Goal: Information Seeking & Learning: Learn about a topic

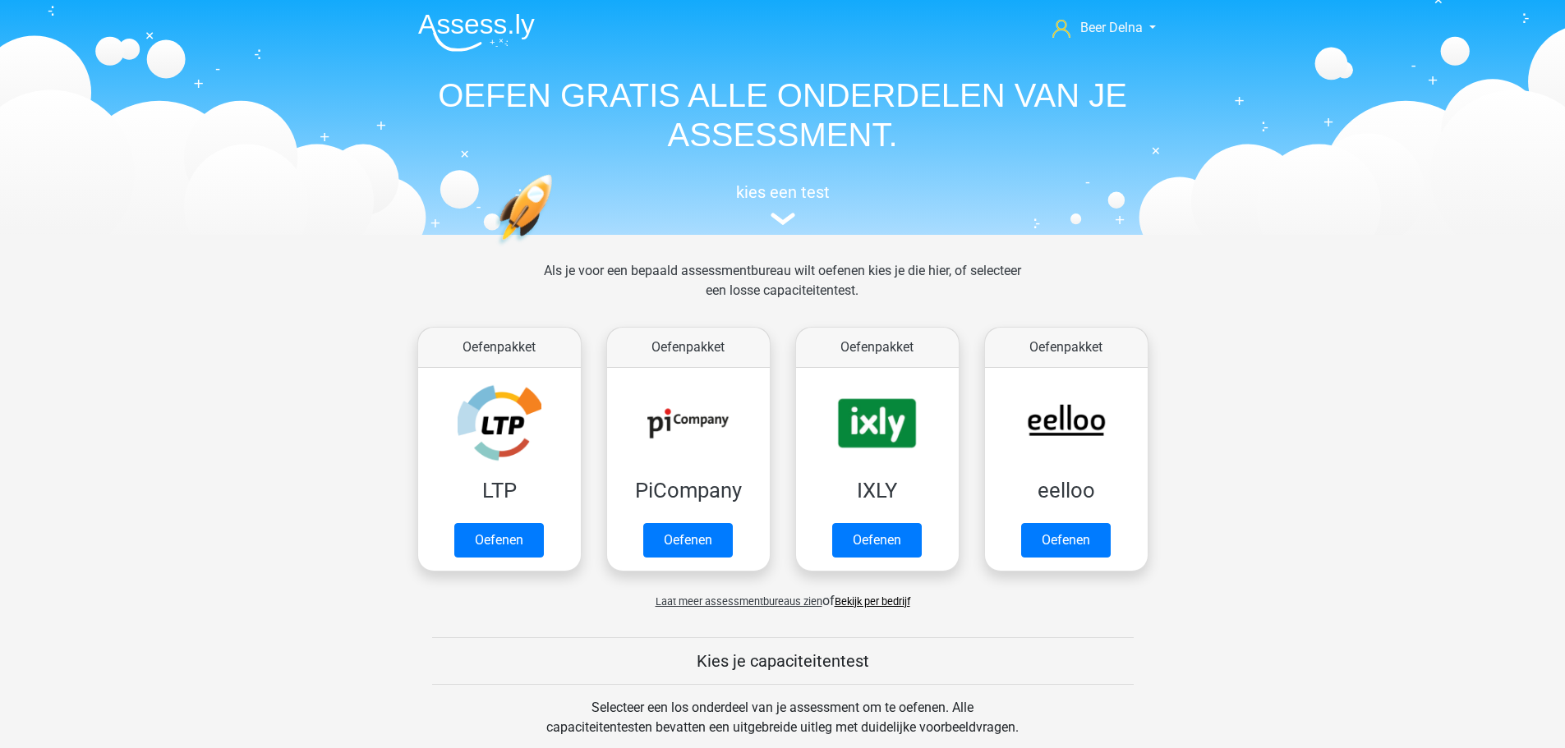
scroll to position [657, 0]
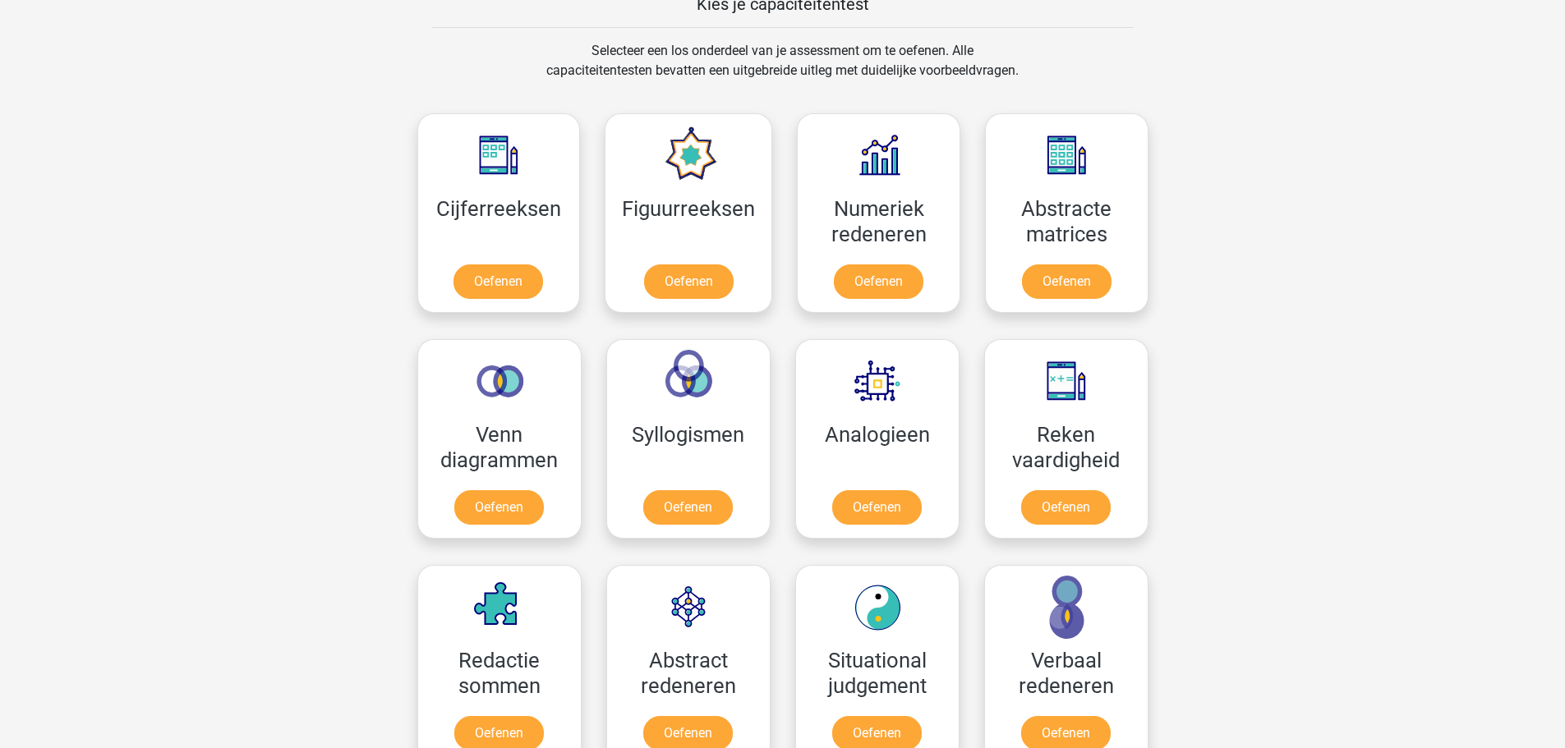
click at [1344, 393] on div "Beer Delna beer@delnoij.nl Nederlands English" at bounding box center [782, 645] width 1565 height 2605
click at [1133, 43] on div "Selecteer een los onderdeel van je assessment om te oefenen. Alle capaciteitent…" at bounding box center [783, 70] width 756 height 59
click at [660, 508] on link "Oefenen" at bounding box center [688, 511] width 94 height 36
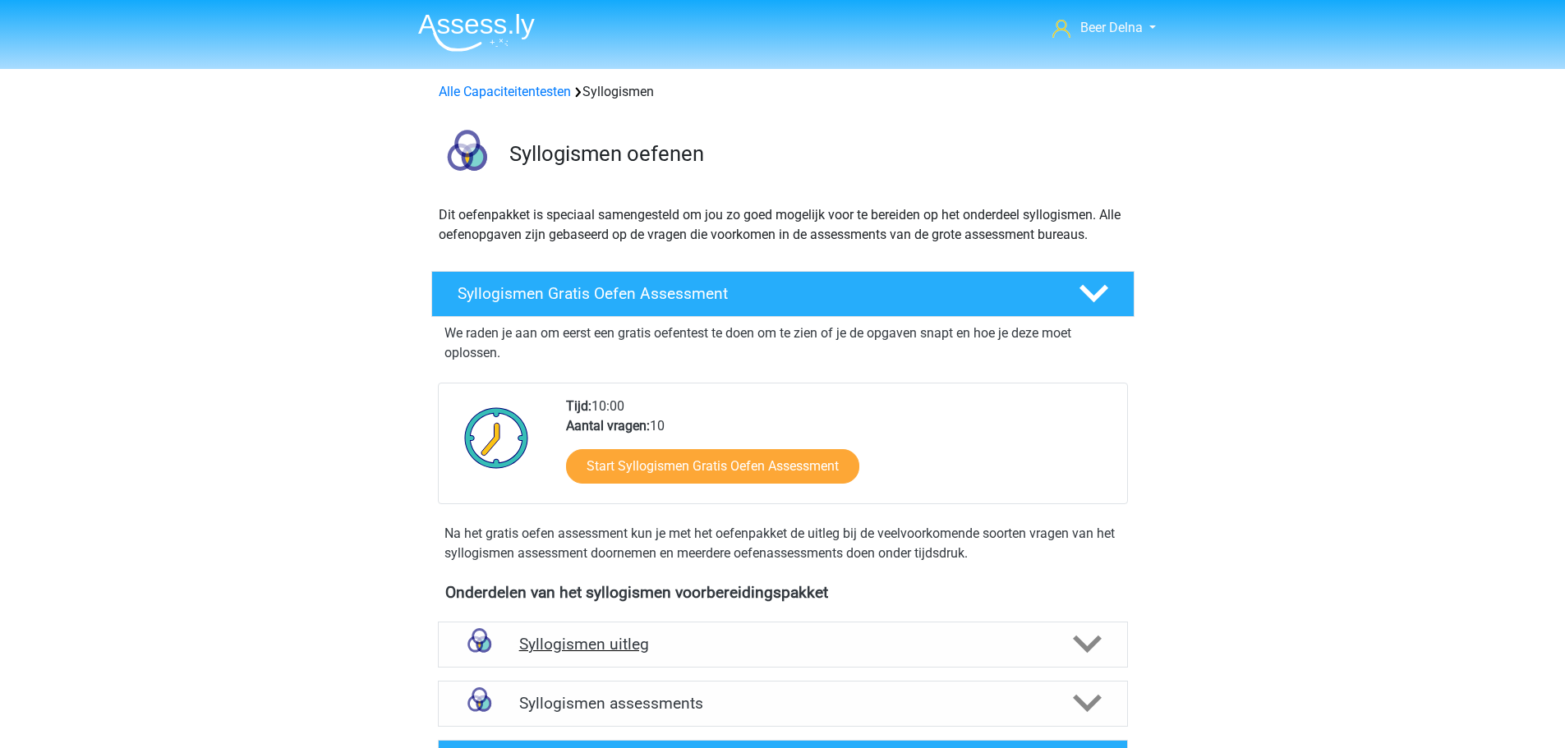
click at [641, 645] on h4 "Syllogismen uitleg" at bounding box center [782, 644] width 527 height 19
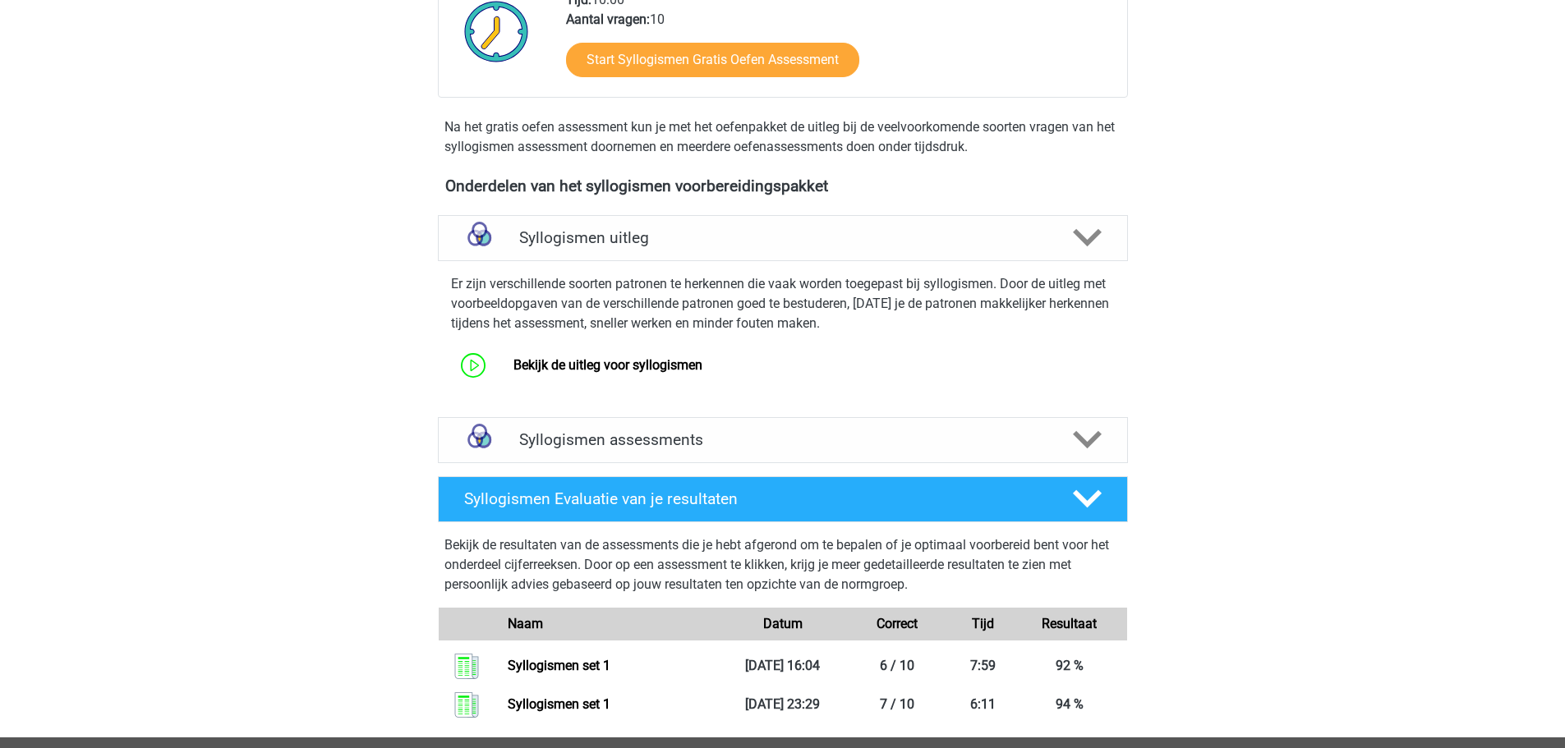
scroll to position [411, 0]
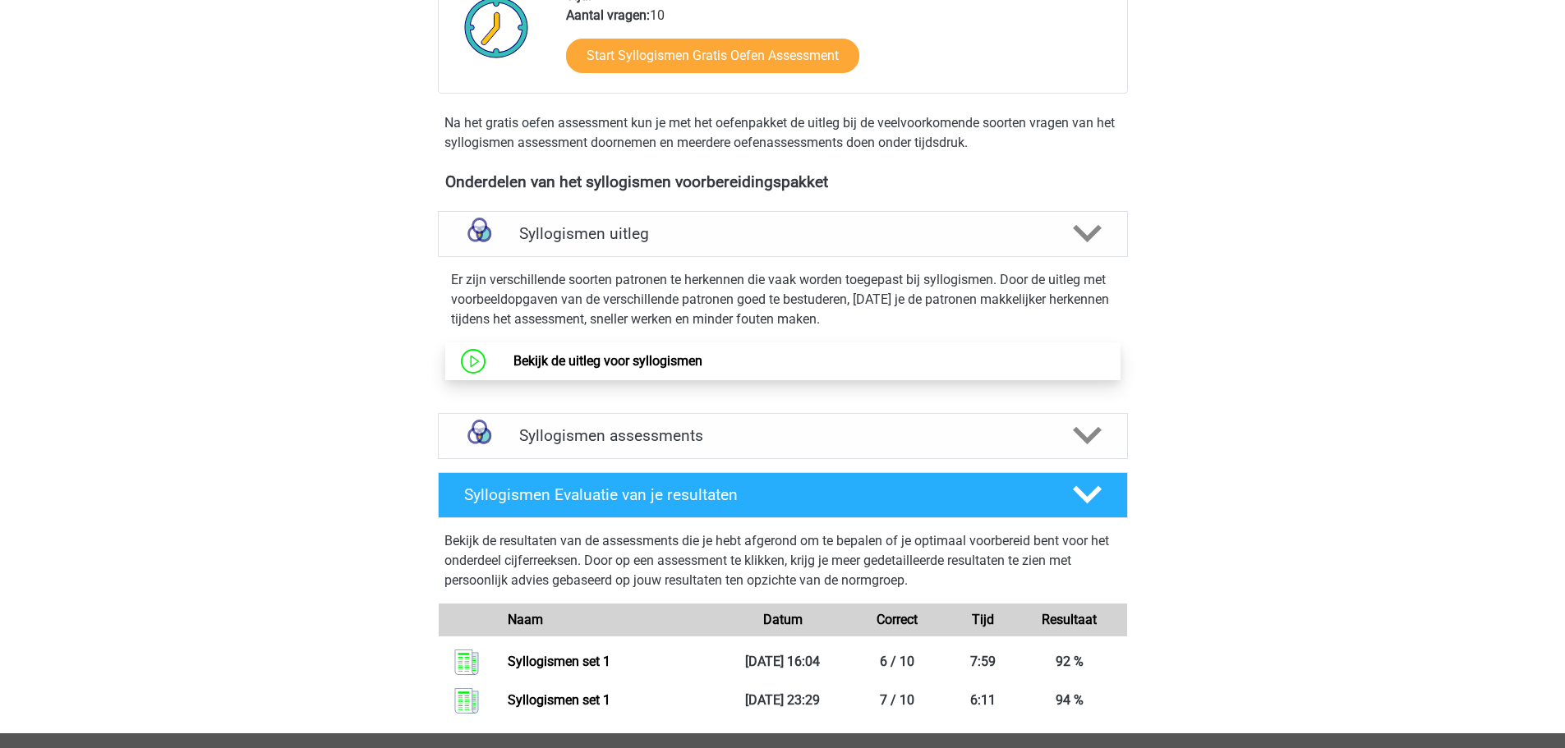
click at [643, 369] on link "Bekijk de uitleg voor syllogismen" at bounding box center [607, 361] width 189 height 16
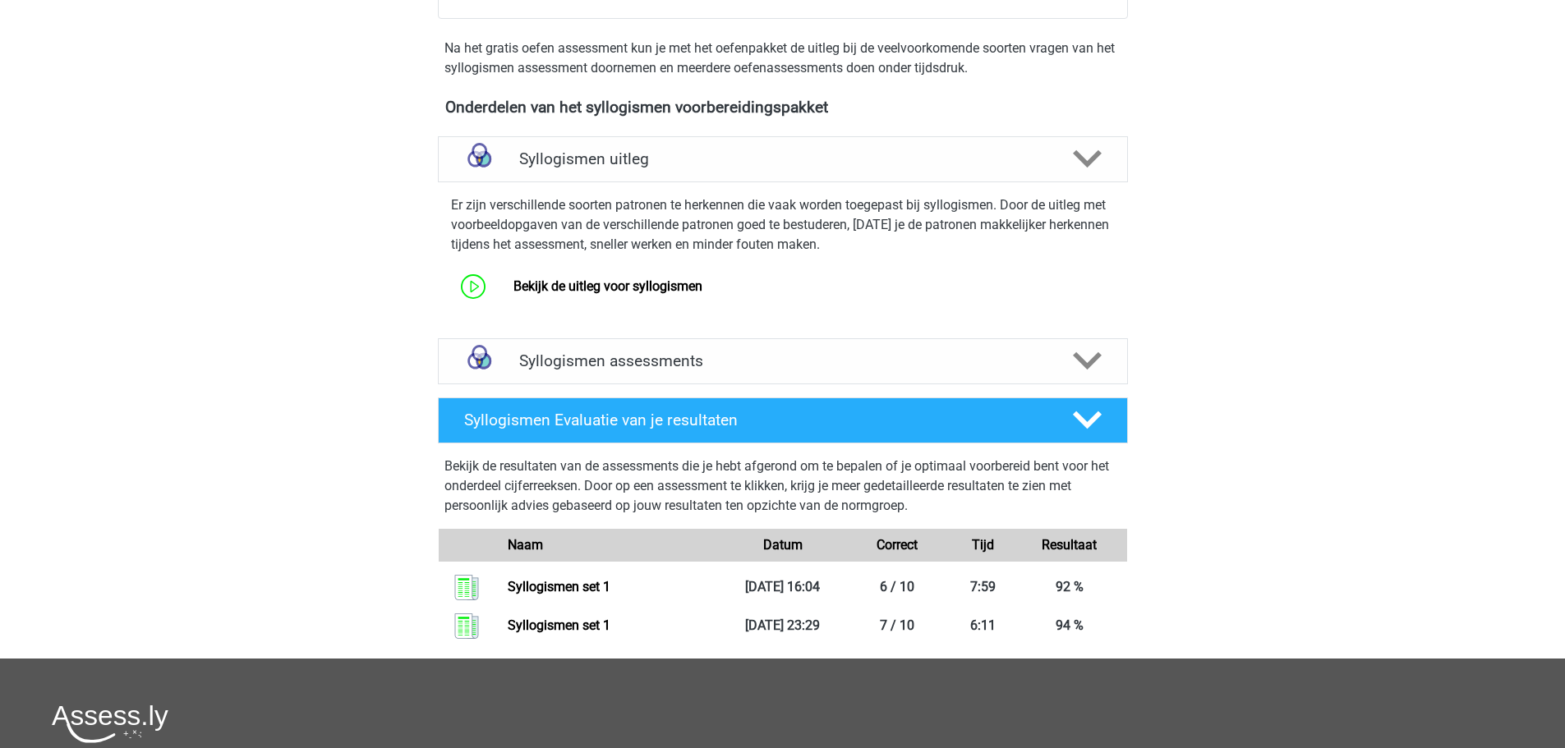
scroll to position [493, 0]
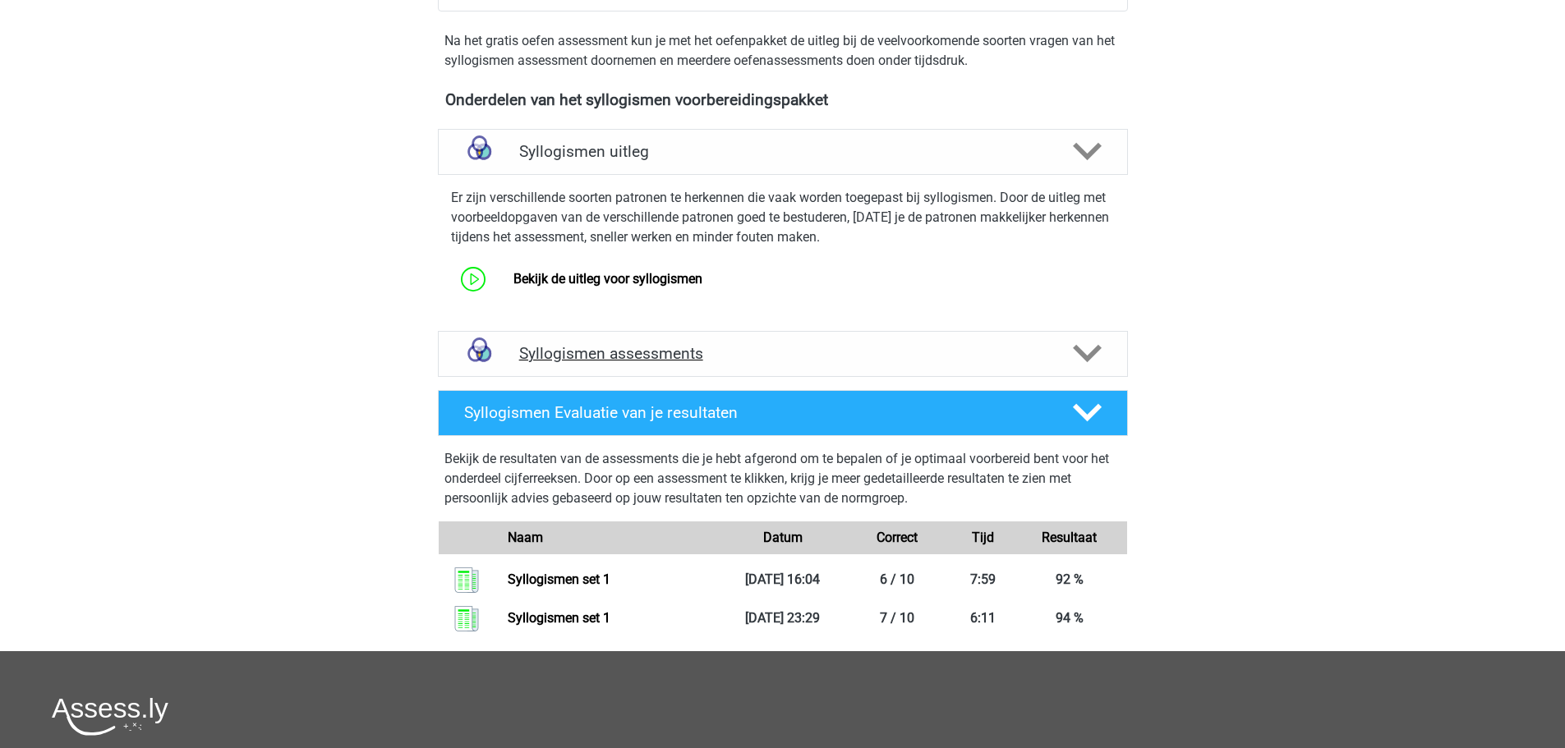
click at [626, 375] on div "Syllogismen assessments" at bounding box center [783, 354] width 690 height 46
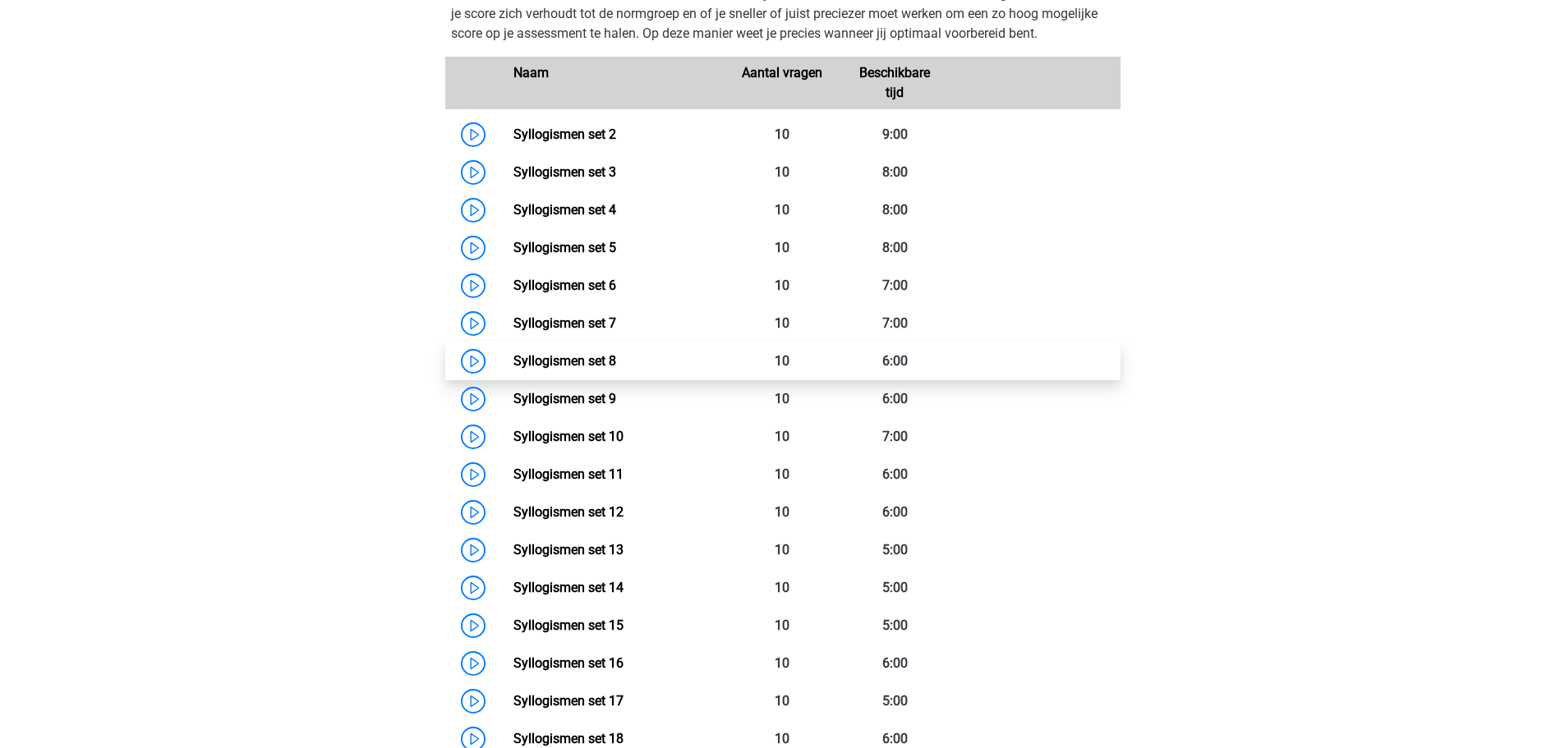
scroll to position [903, 0]
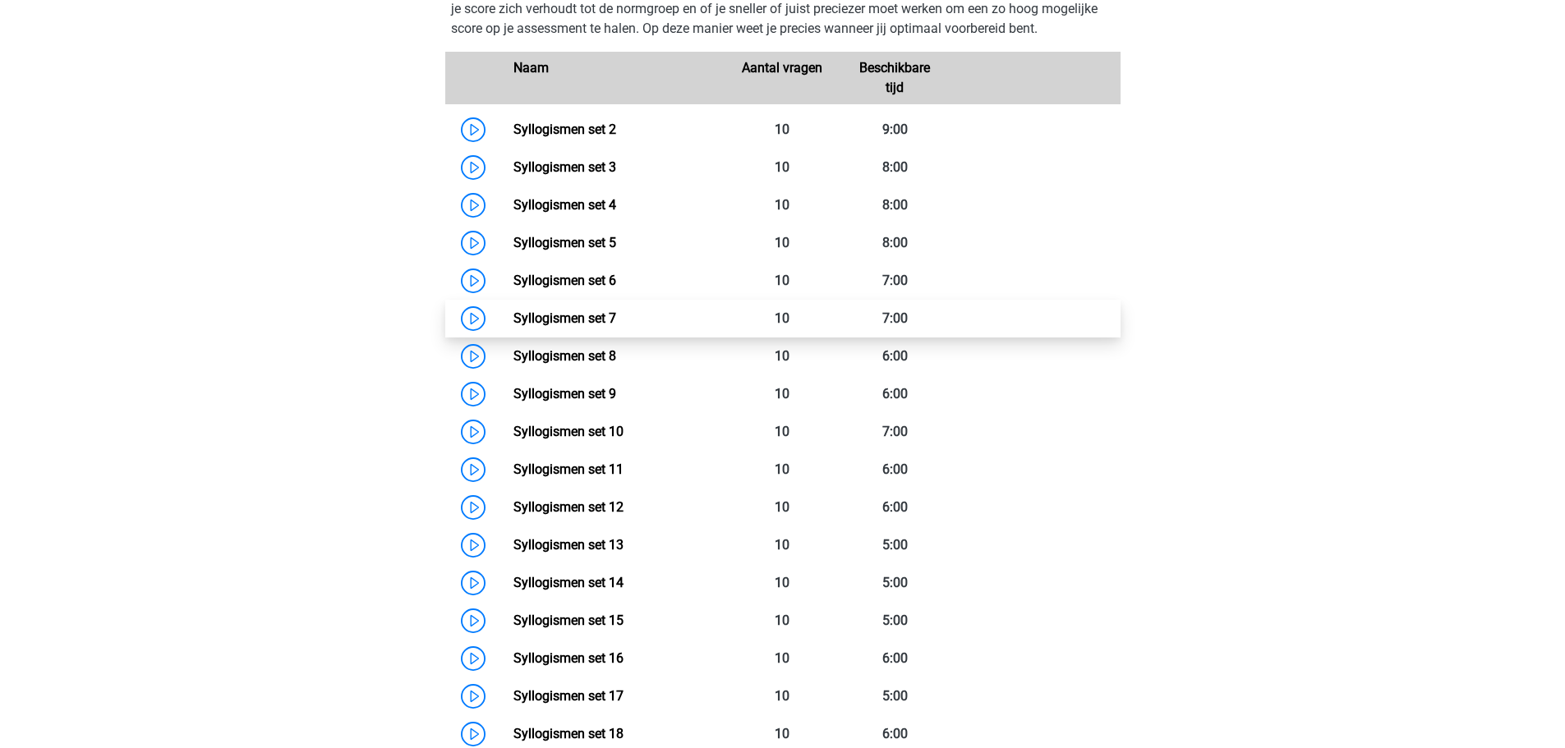
click at [591, 326] on link "Syllogismen set 7" at bounding box center [564, 318] width 103 height 16
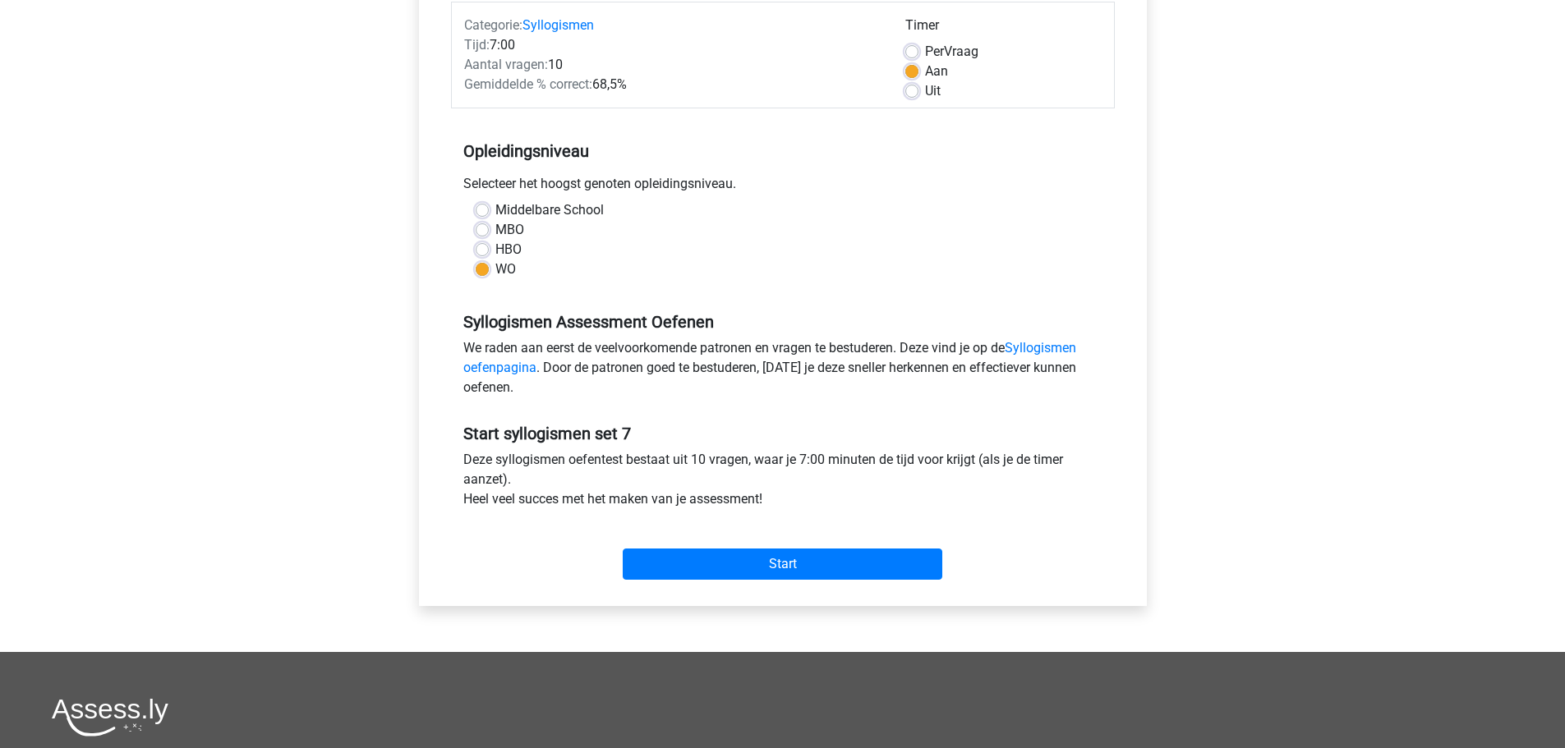
scroll to position [246, 0]
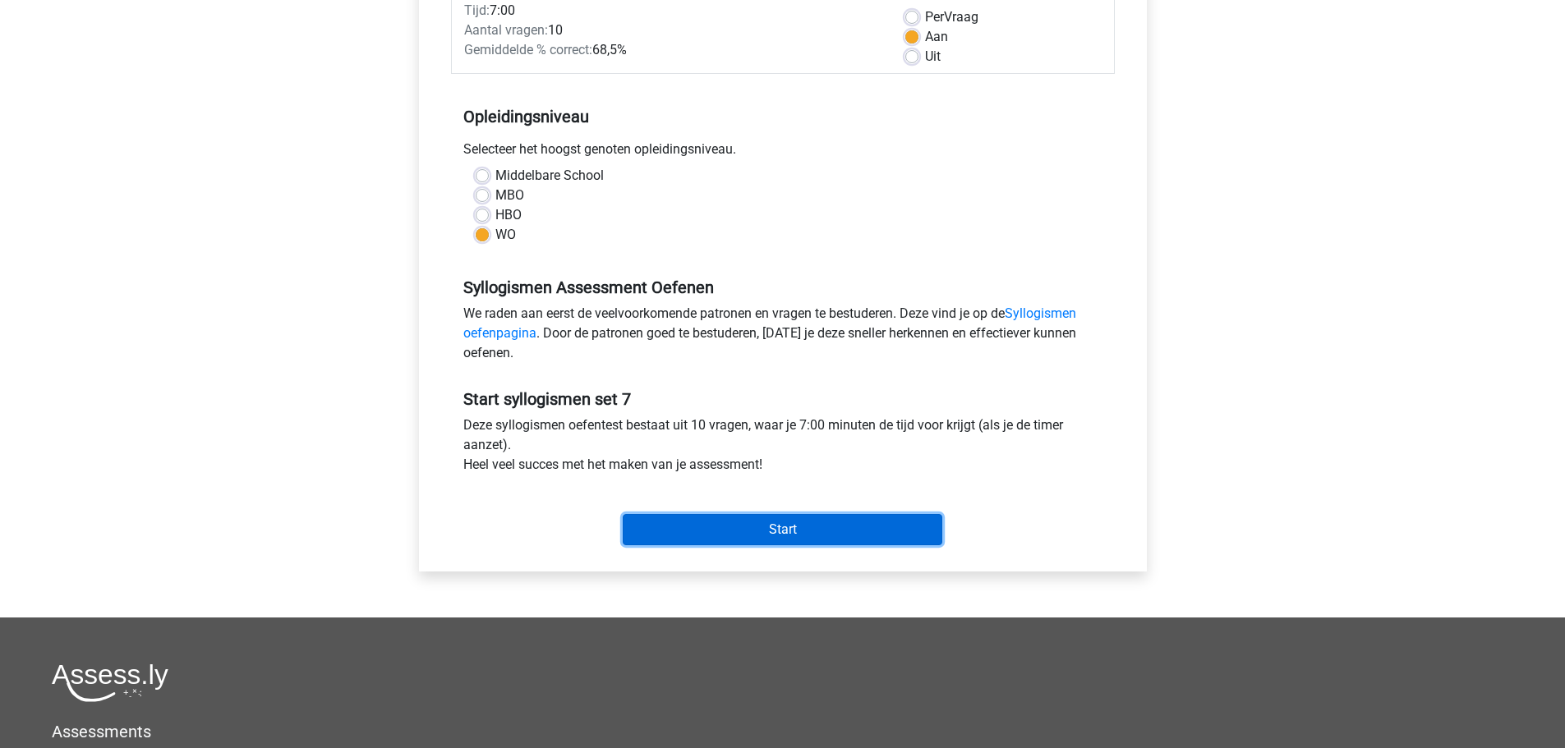
click at [715, 543] on input "Start" at bounding box center [783, 529] width 320 height 31
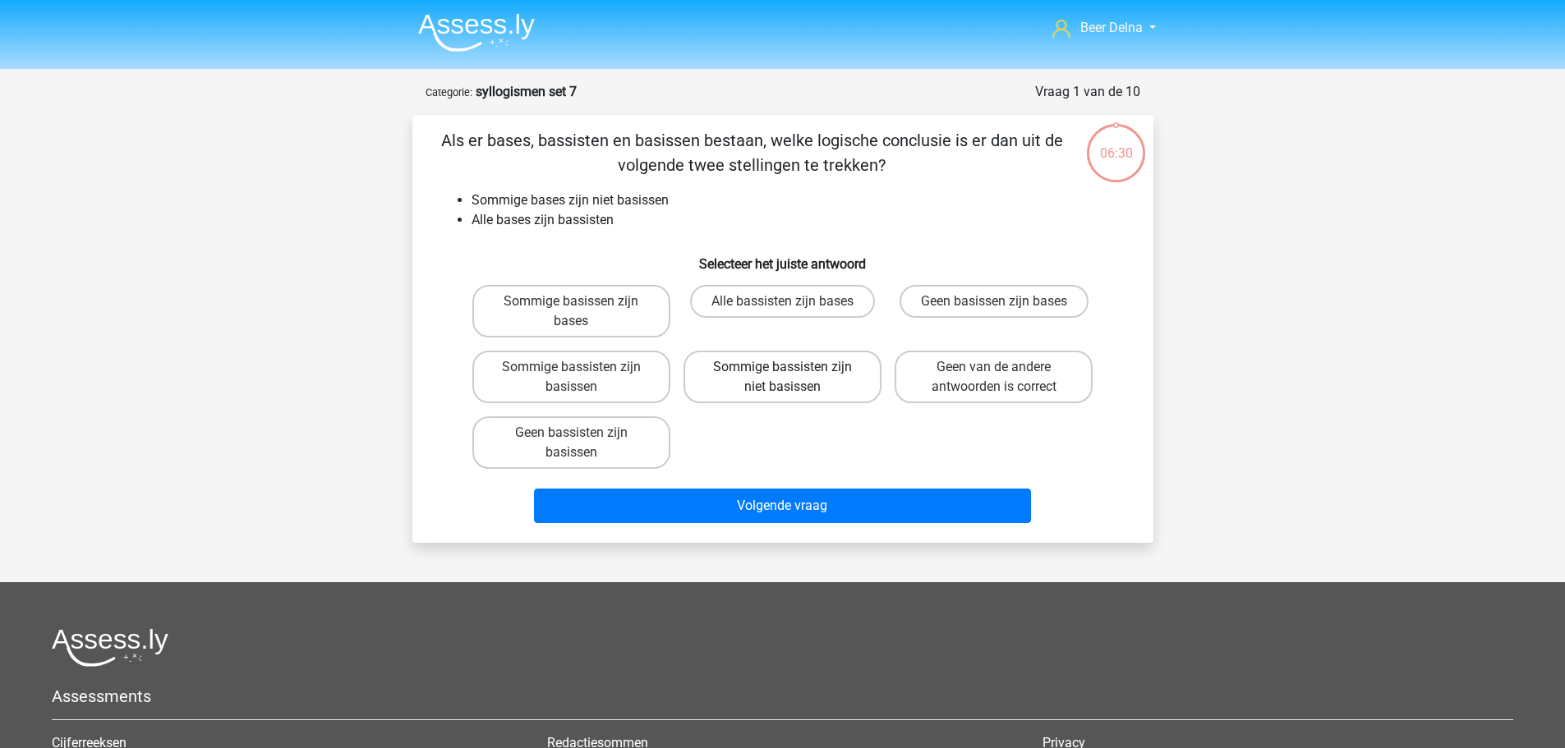
click at [806, 369] on label "Sommige bassisten zijn niet basissen" at bounding box center [782, 377] width 198 height 53
click at [793, 369] on input "Sommige bassisten zijn niet basissen" at bounding box center [787, 372] width 11 height 11
radio input "true"
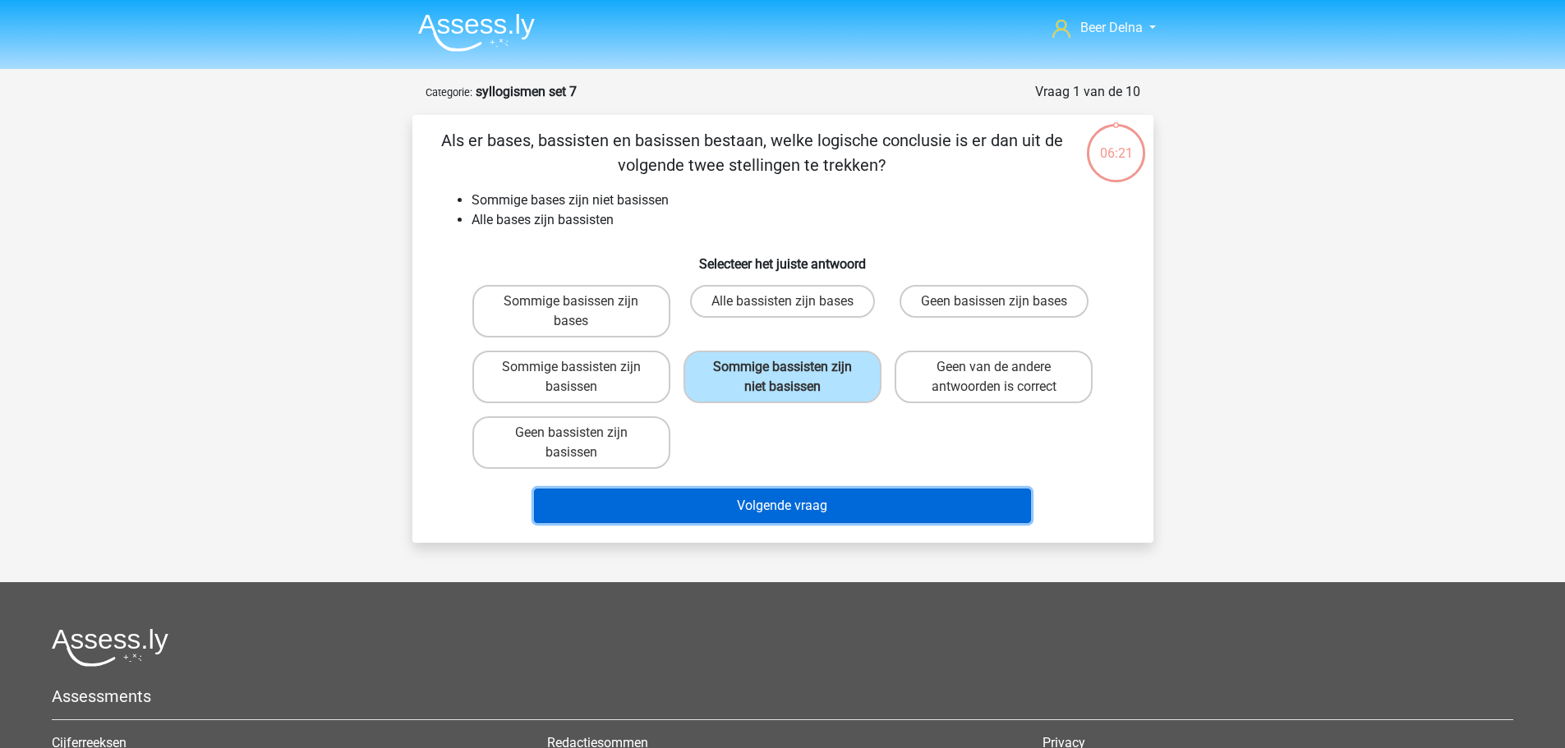
click at [985, 492] on button "Volgende vraag" at bounding box center [782, 506] width 497 height 34
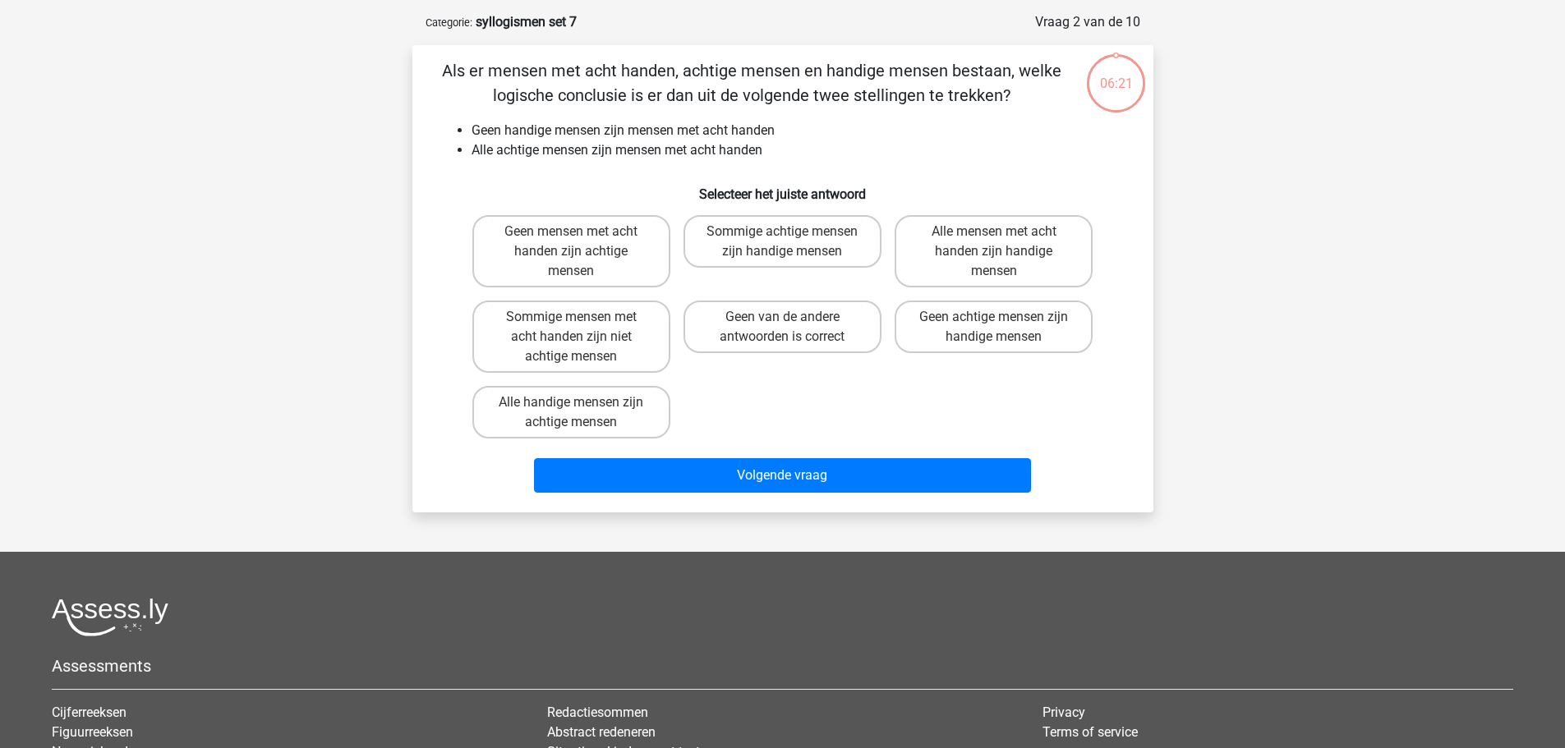
scroll to position [82, 0]
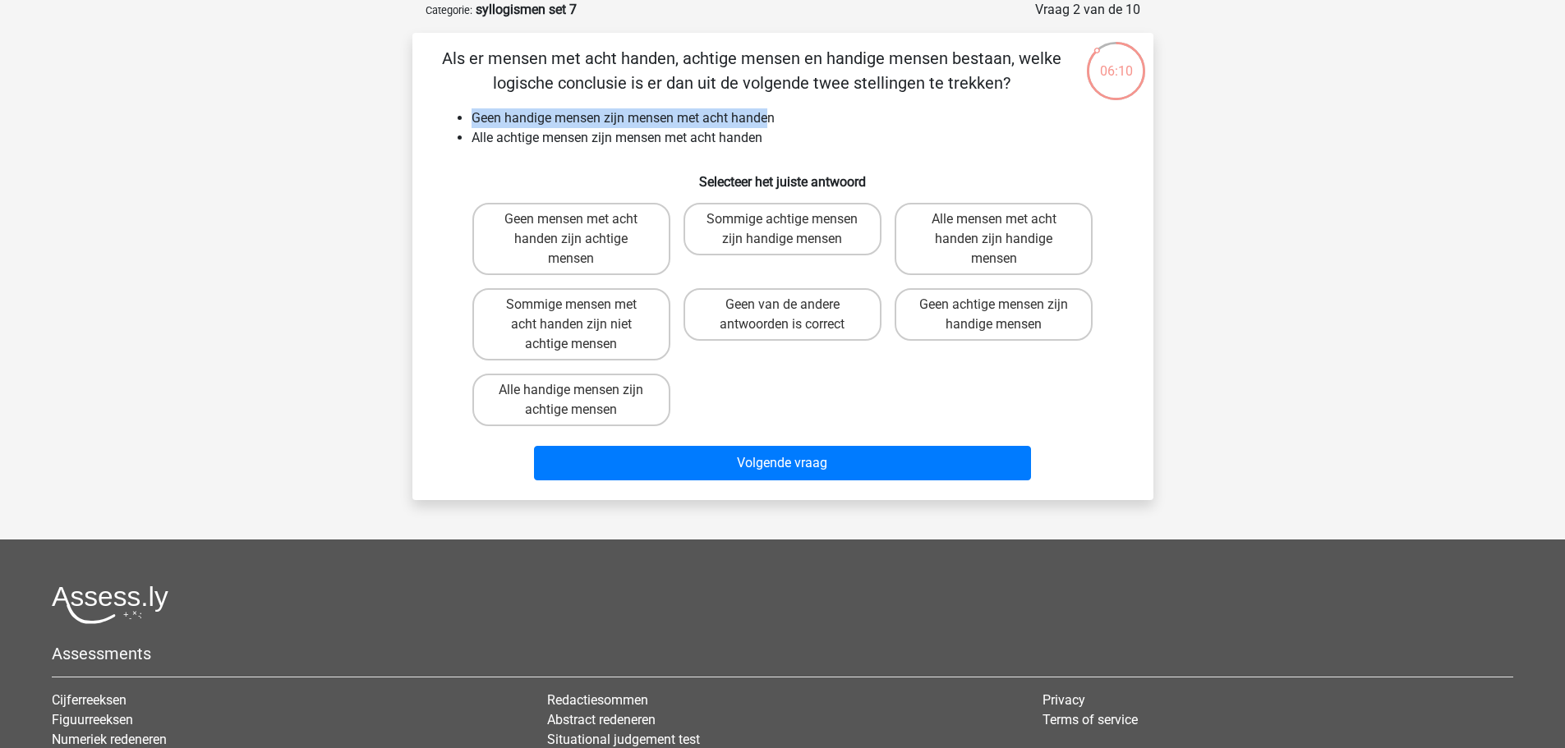
drag, startPoint x: 469, startPoint y: 122, endPoint x: 768, endPoint y: 125, distance: 299.0
click at [768, 125] on ul "Geen handige mensen zijn mensen met acht handen Alle achtige mensen zijn mensen…" at bounding box center [783, 127] width 688 height 39
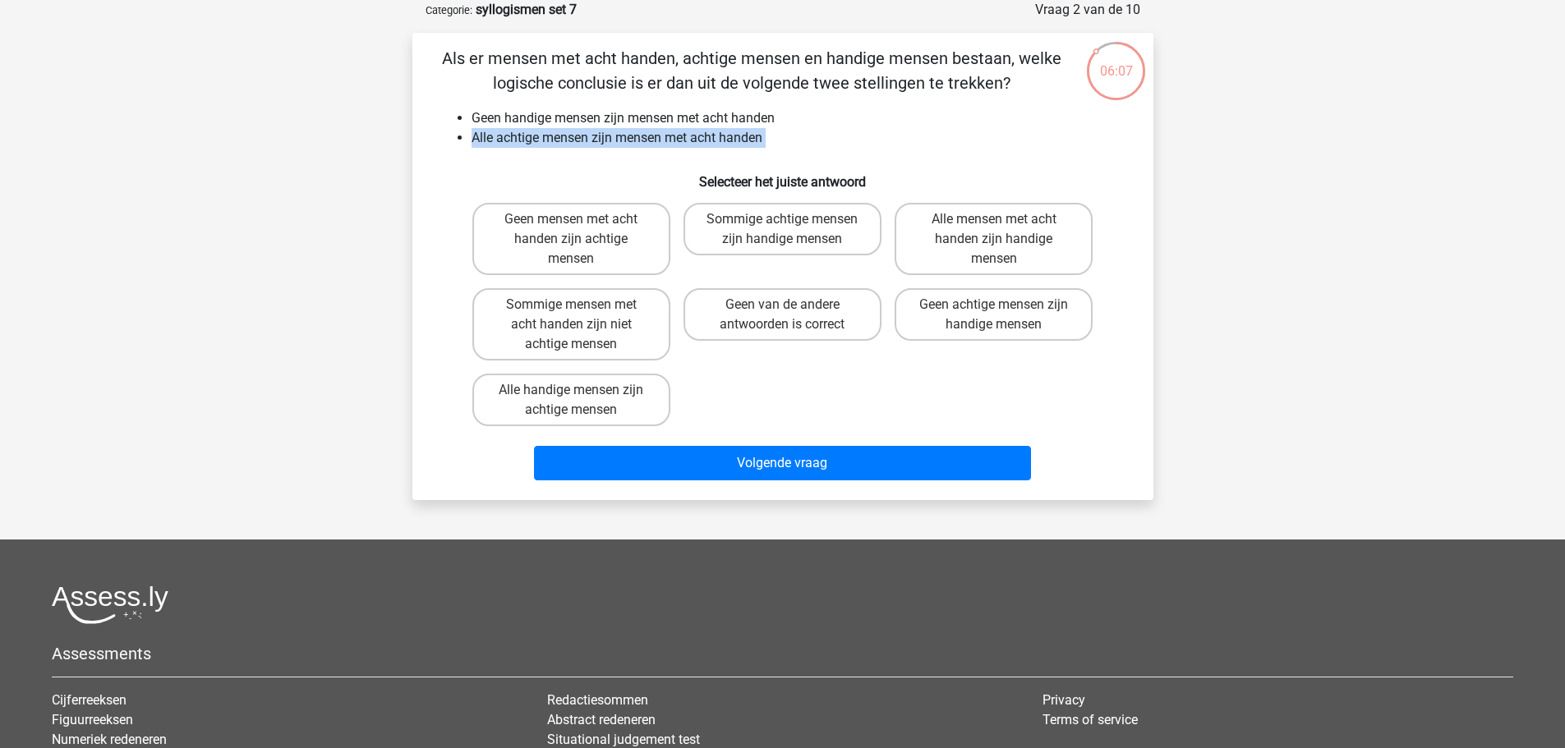
drag, startPoint x: 471, startPoint y: 136, endPoint x: 666, endPoint y: 150, distance: 195.2
click at [666, 150] on div "Als er mensen met acht handen, achtige mensen en handige mensen bestaan, welke …" at bounding box center [783, 266] width 728 height 441
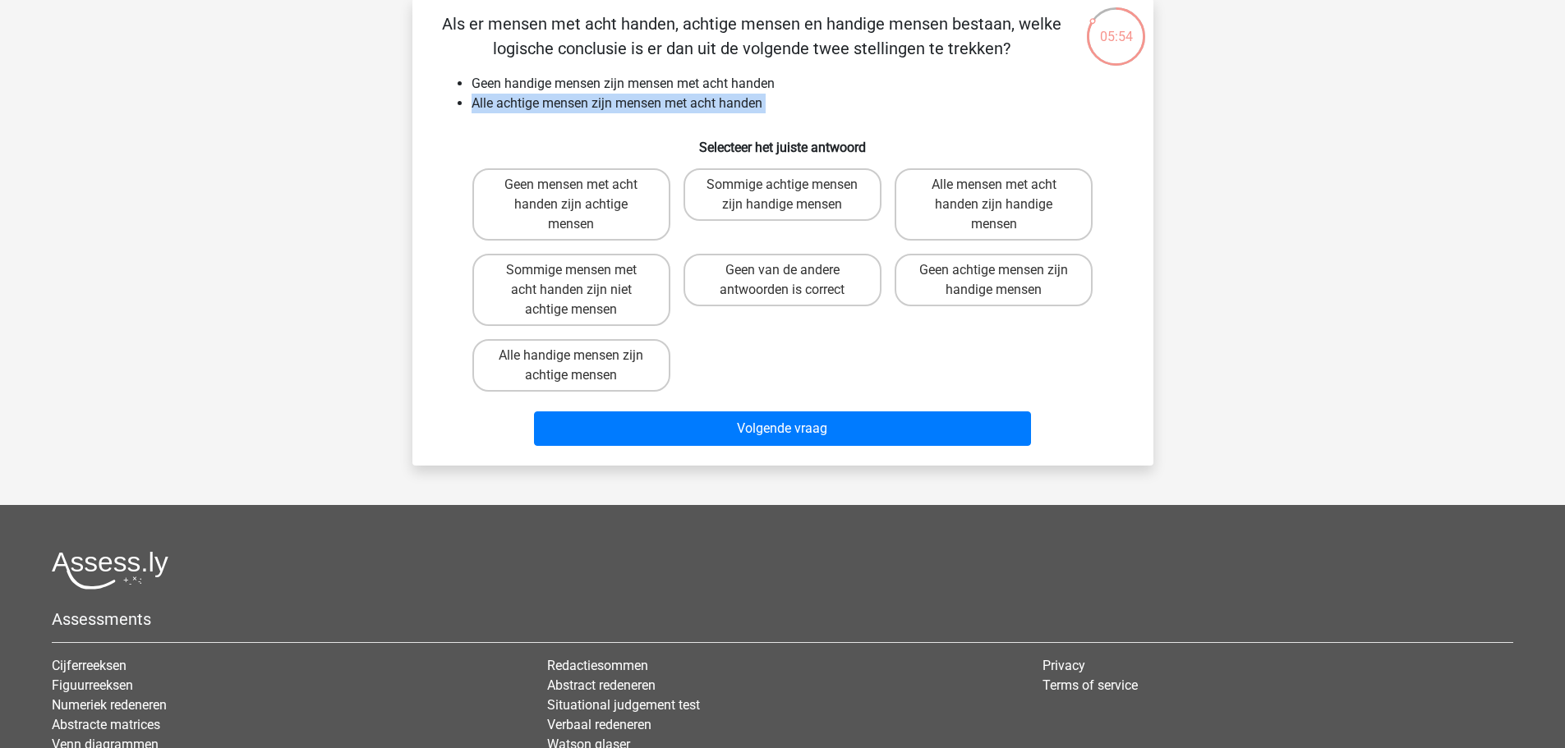
scroll to position [164, 0]
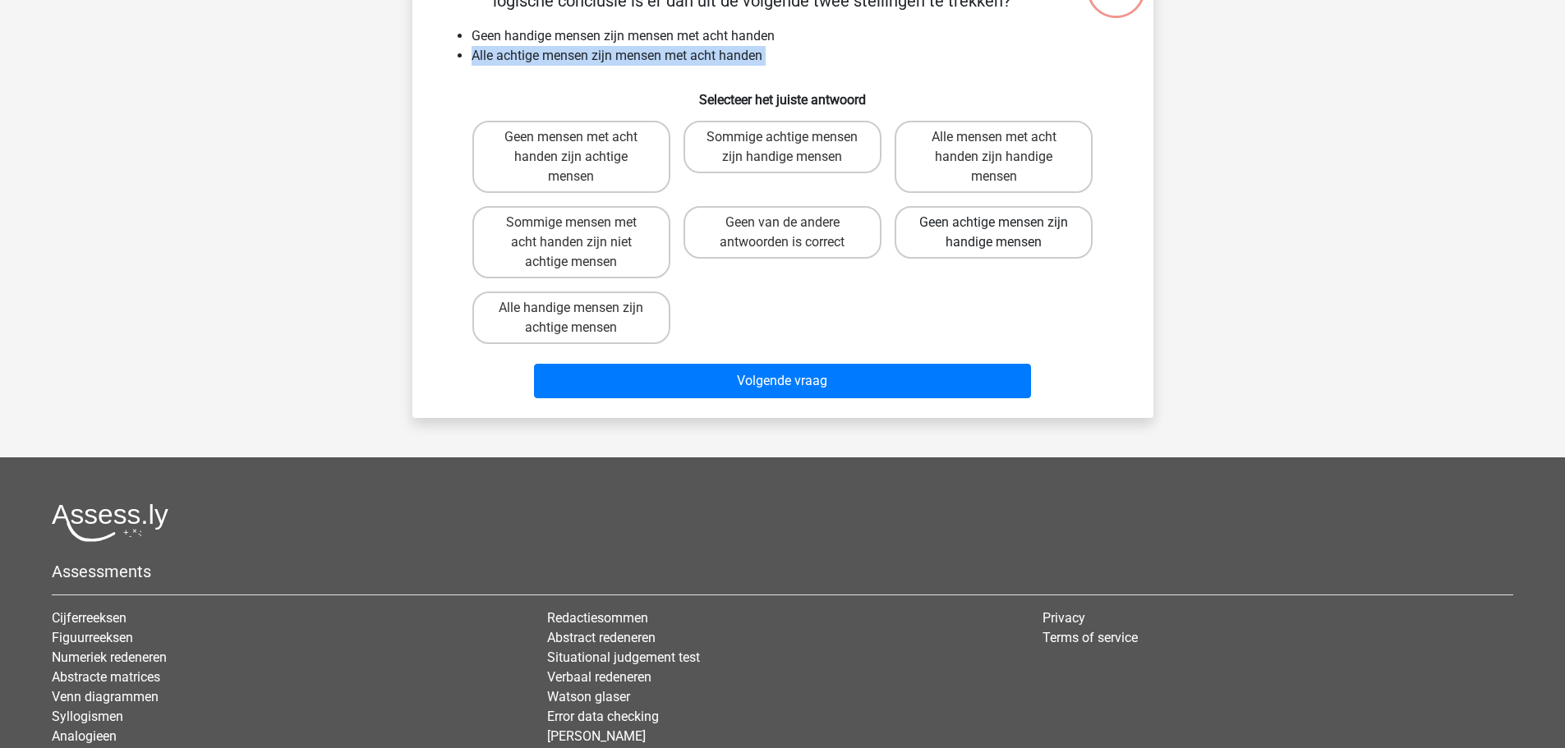
drag, startPoint x: 1023, startPoint y: 215, endPoint x: 1020, endPoint y: 231, distance: 15.9
click at [1023, 215] on label "Geen achtige mensen zijn handige mensen" at bounding box center [993, 232] width 198 height 53
click at [1004, 223] on input "Geen achtige mensen zijn handige mensen" at bounding box center [999, 228] width 11 height 11
radio input "true"
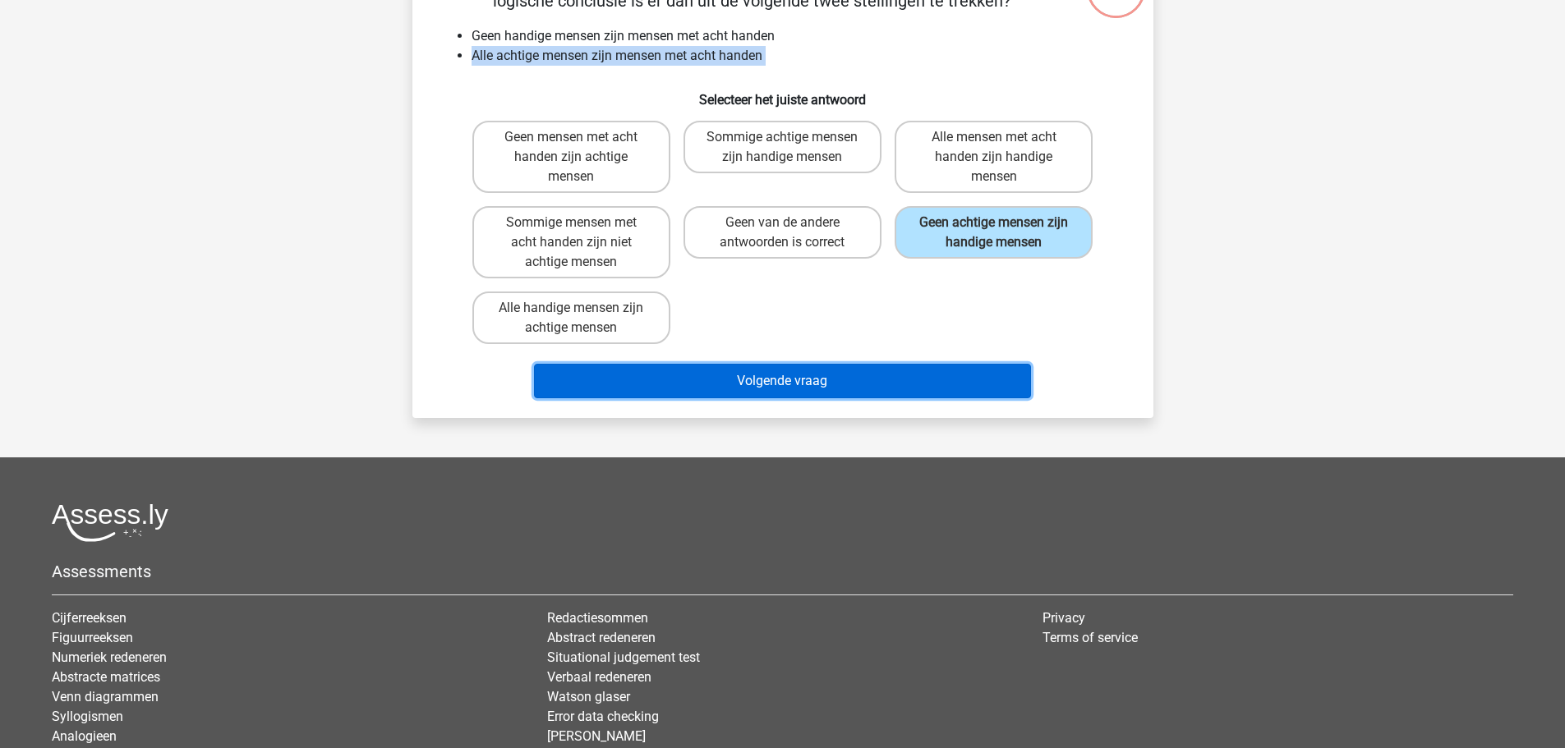
click at [968, 391] on button "Volgende vraag" at bounding box center [782, 381] width 497 height 34
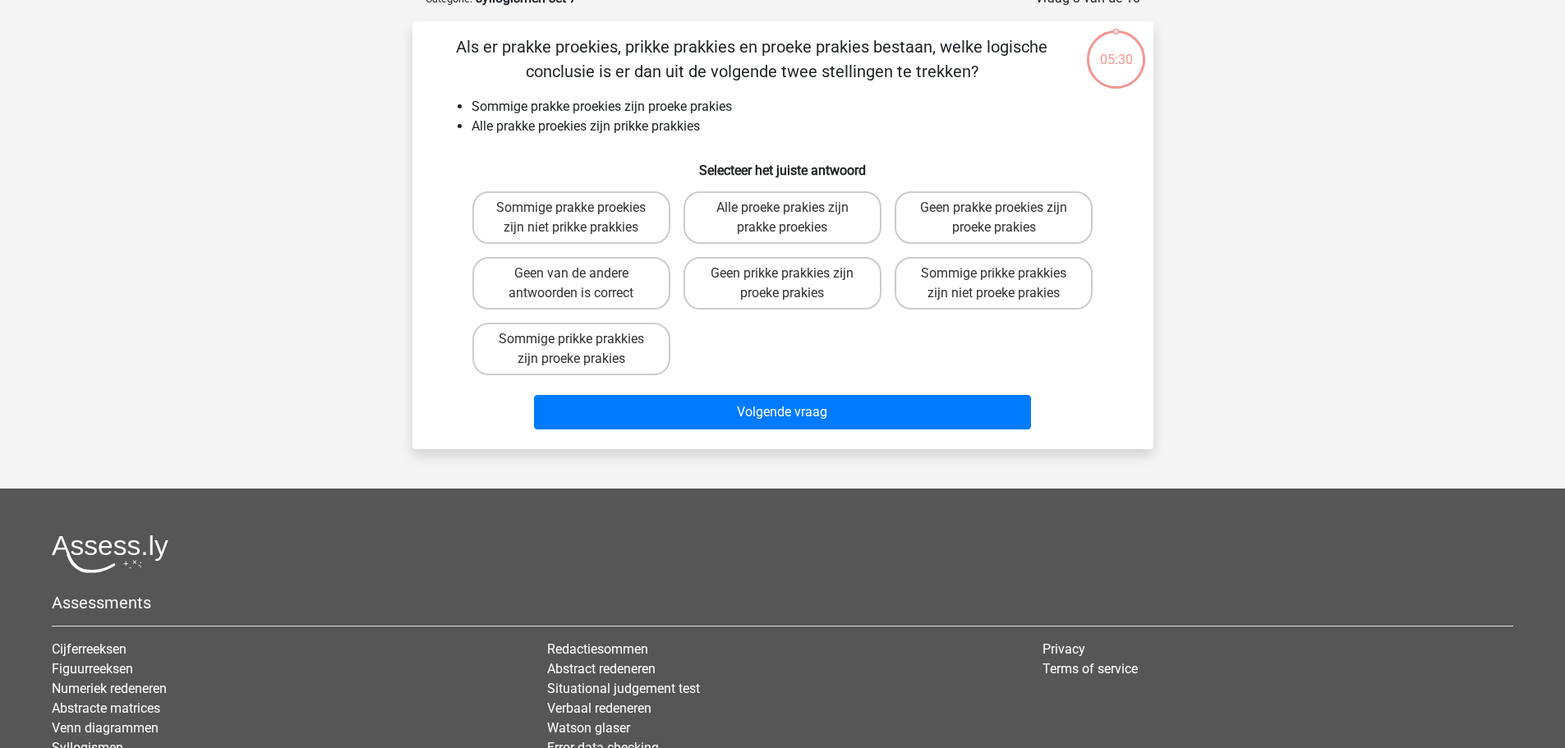
scroll to position [82, 0]
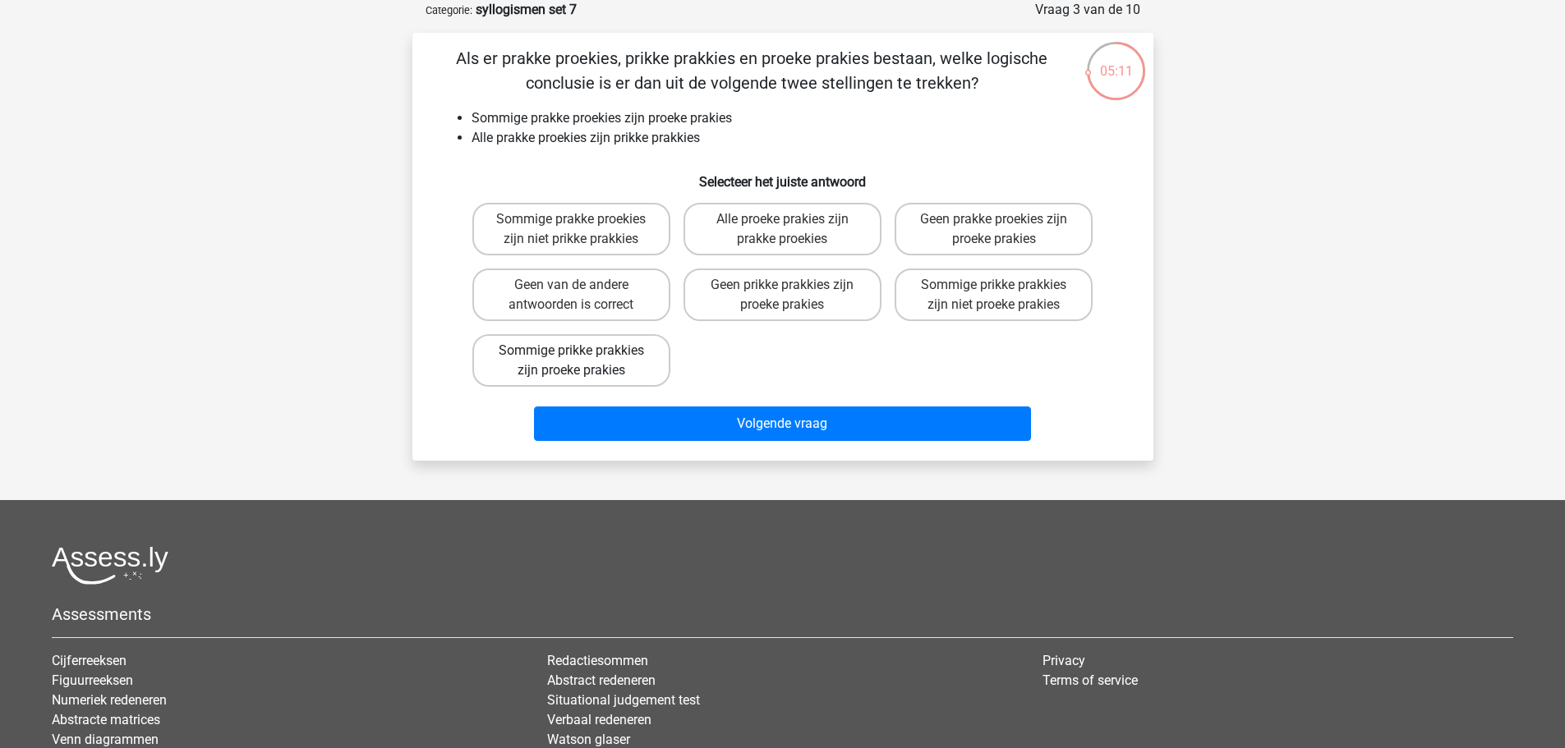
click at [628, 355] on label "Sommige prikke prakkies zijn proeke prakies" at bounding box center [571, 360] width 198 height 53
click at [582, 355] on input "Sommige prikke prakkies zijn proeke prakies" at bounding box center [576, 356] width 11 height 11
radio input "true"
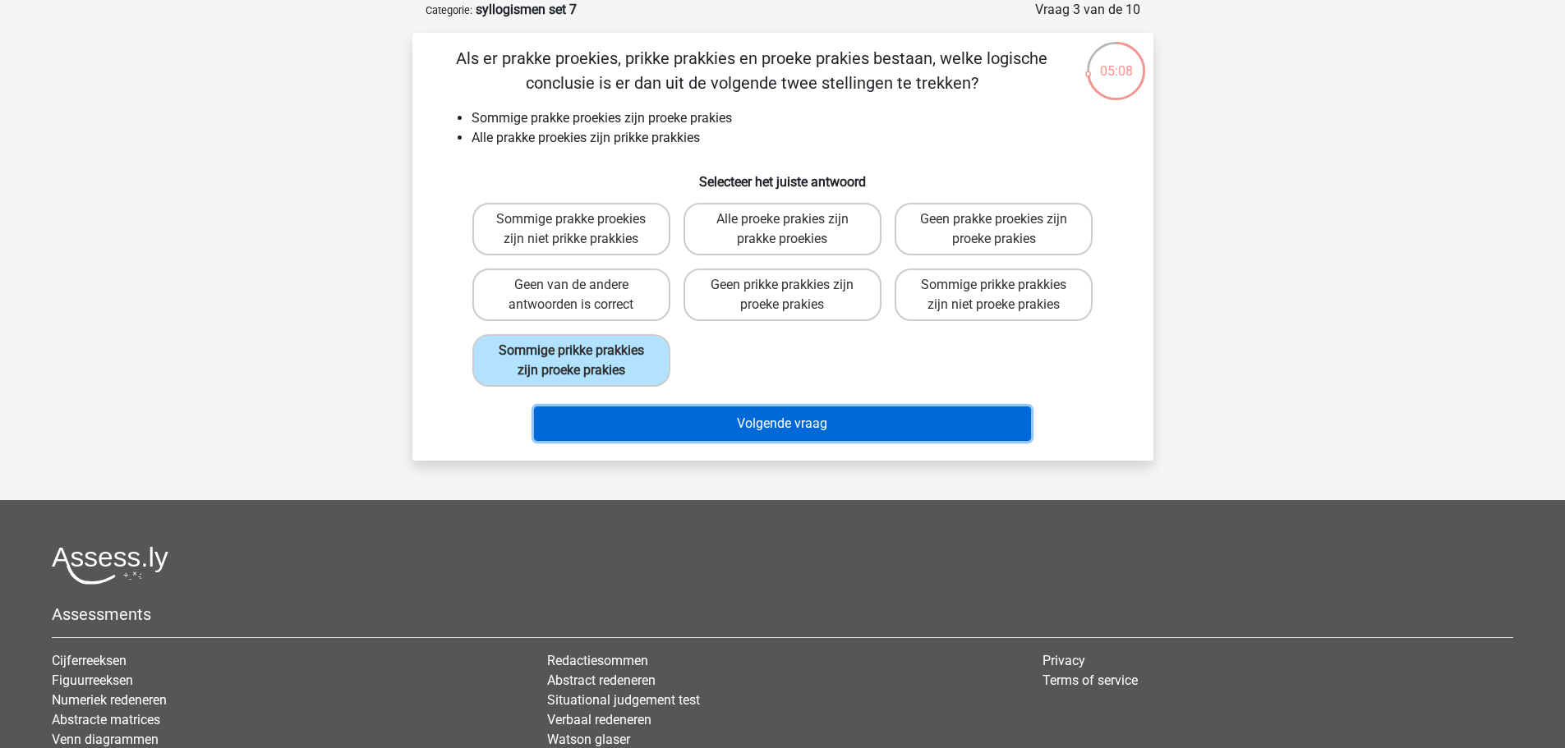
click at [756, 416] on button "Volgende vraag" at bounding box center [782, 424] width 497 height 34
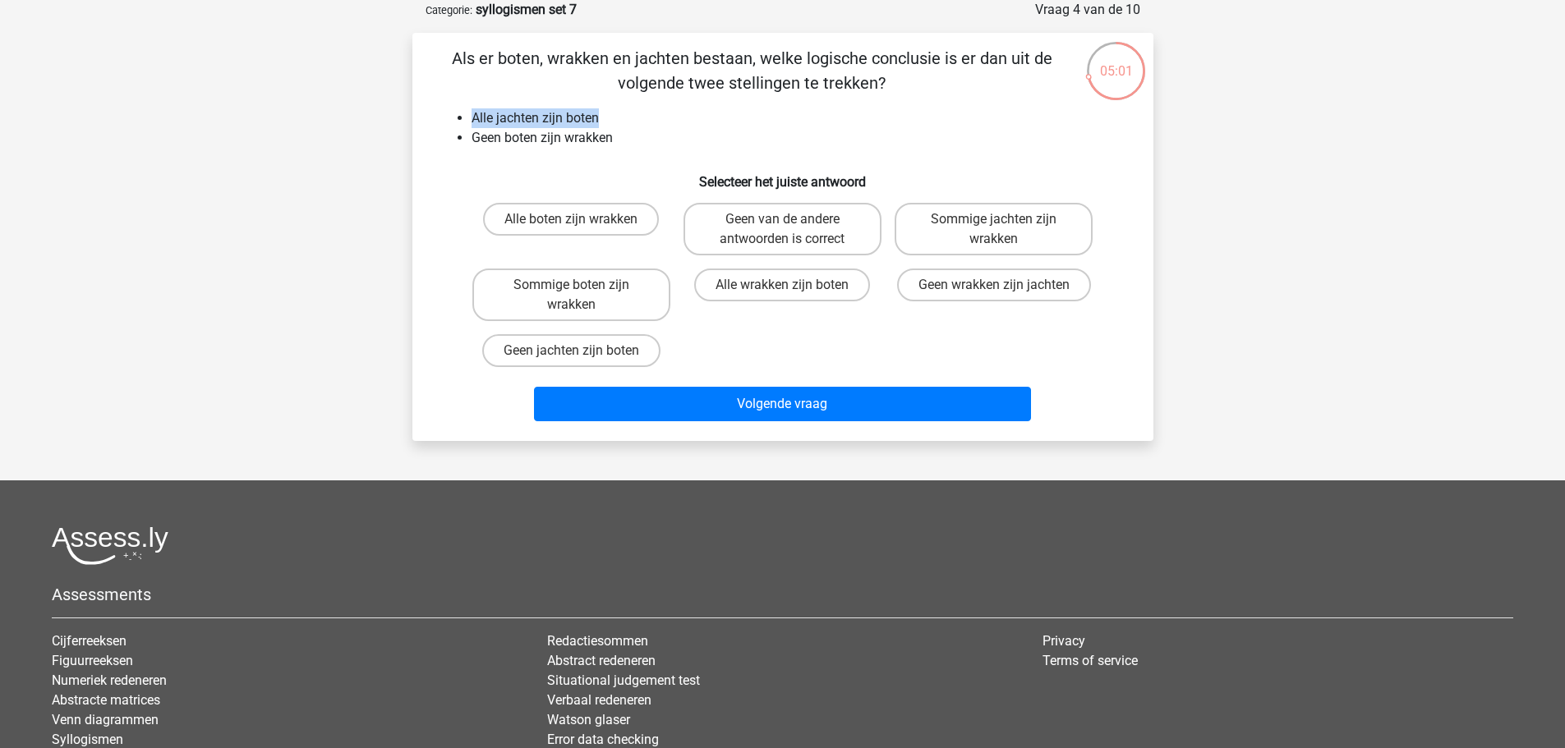
drag, startPoint x: 446, startPoint y: 113, endPoint x: 642, endPoint y: 121, distance: 196.5
click at [642, 121] on ul "Alle jachten zijn boten Geen boten zijn wrakken" at bounding box center [783, 127] width 688 height 39
drag, startPoint x: 475, startPoint y: 136, endPoint x: 618, endPoint y: 148, distance: 143.4
click at [618, 148] on ul "Alle jachten zijn boten Geen boten zijn wrakken" at bounding box center [783, 127] width 688 height 39
click at [994, 292] on input "Geen wrakken zijn jachten" at bounding box center [999, 290] width 11 height 11
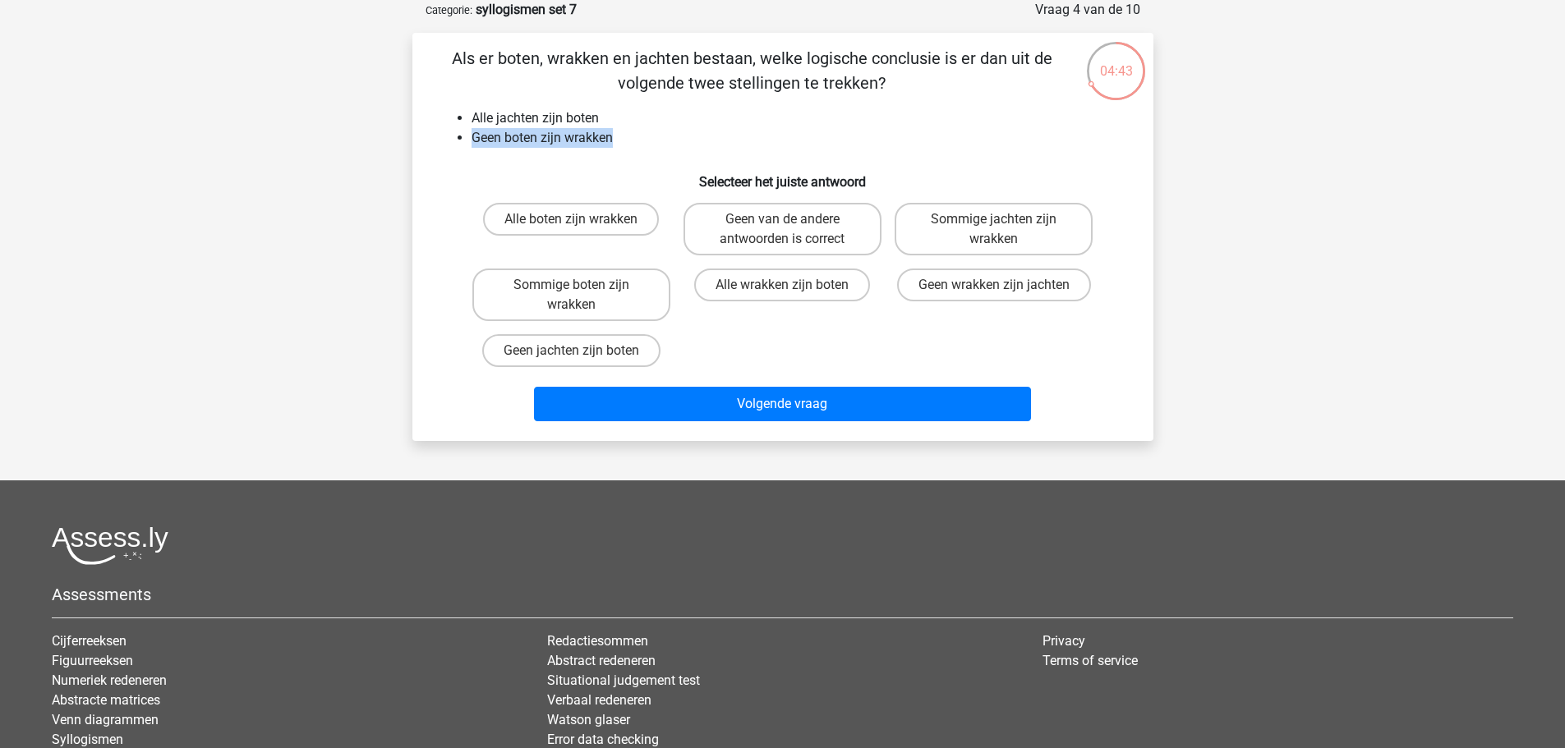
radio input "true"
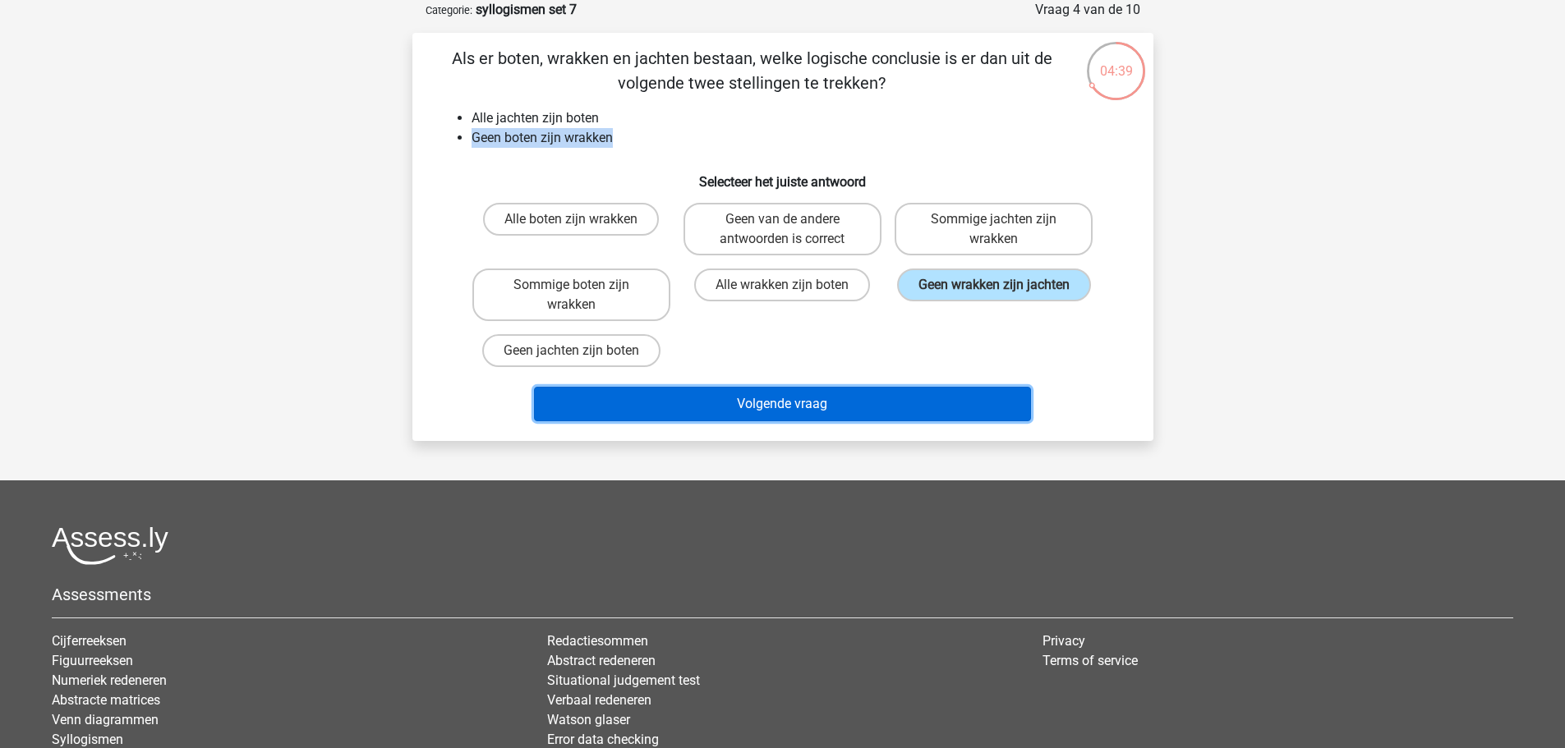
click at [966, 390] on button "Volgende vraag" at bounding box center [782, 404] width 497 height 34
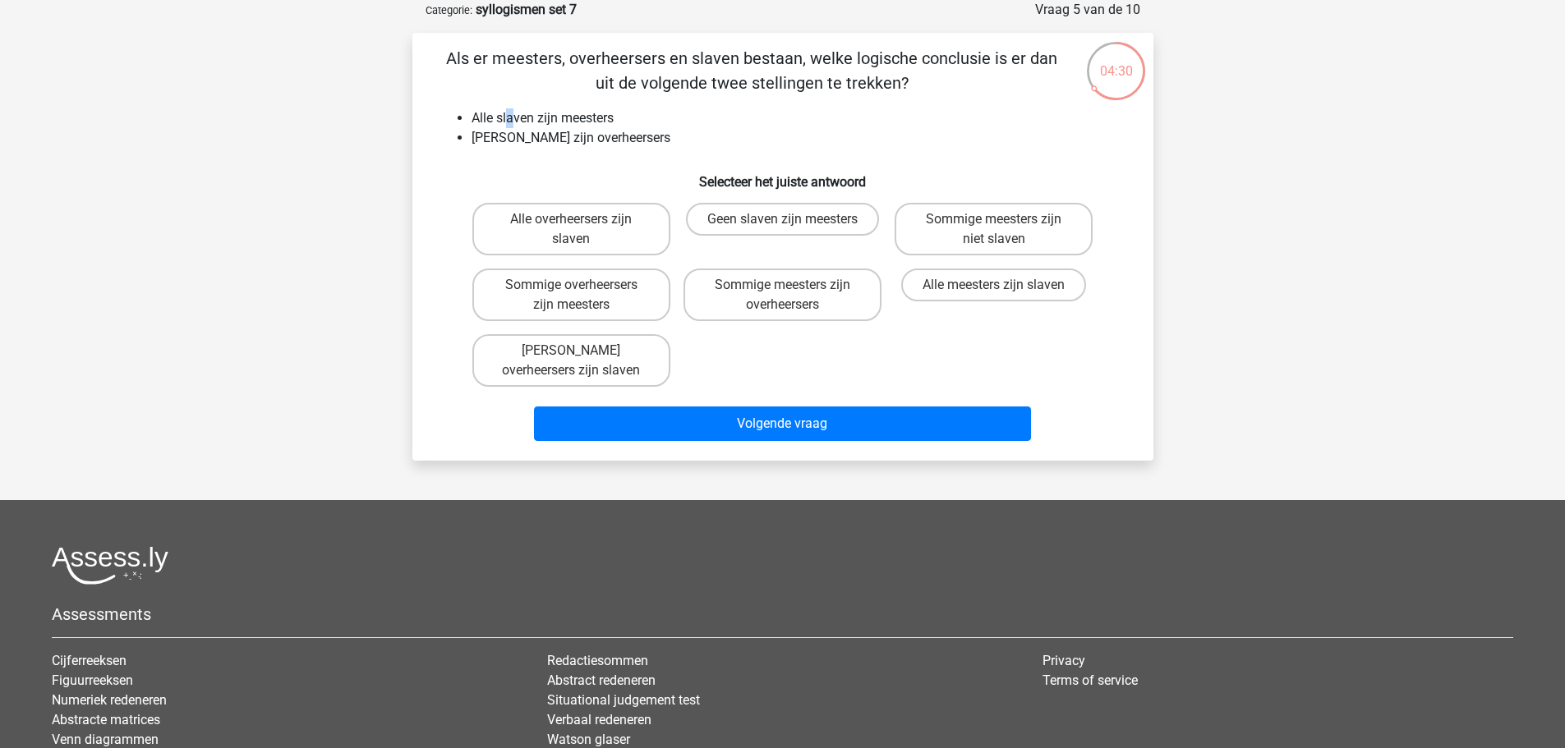
drag, startPoint x: 510, startPoint y: 122, endPoint x: 548, endPoint y: 122, distance: 37.8
click at [524, 122] on li "Alle slaven zijn meesters" at bounding box center [798, 118] width 655 height 20
drag, startPoint x: 548, startPoint y: 122, endPoint x: 595, endPoint y: 121, distance: 46.8
click at [550, 122] on li "Alle slaven zijn meesters" at bounding box center [798, 118] width 655 height 20
drag, startPoint x: 595, startPoint y: 121, endPoint x: 664, endPoint y: 121, distance: 69.8
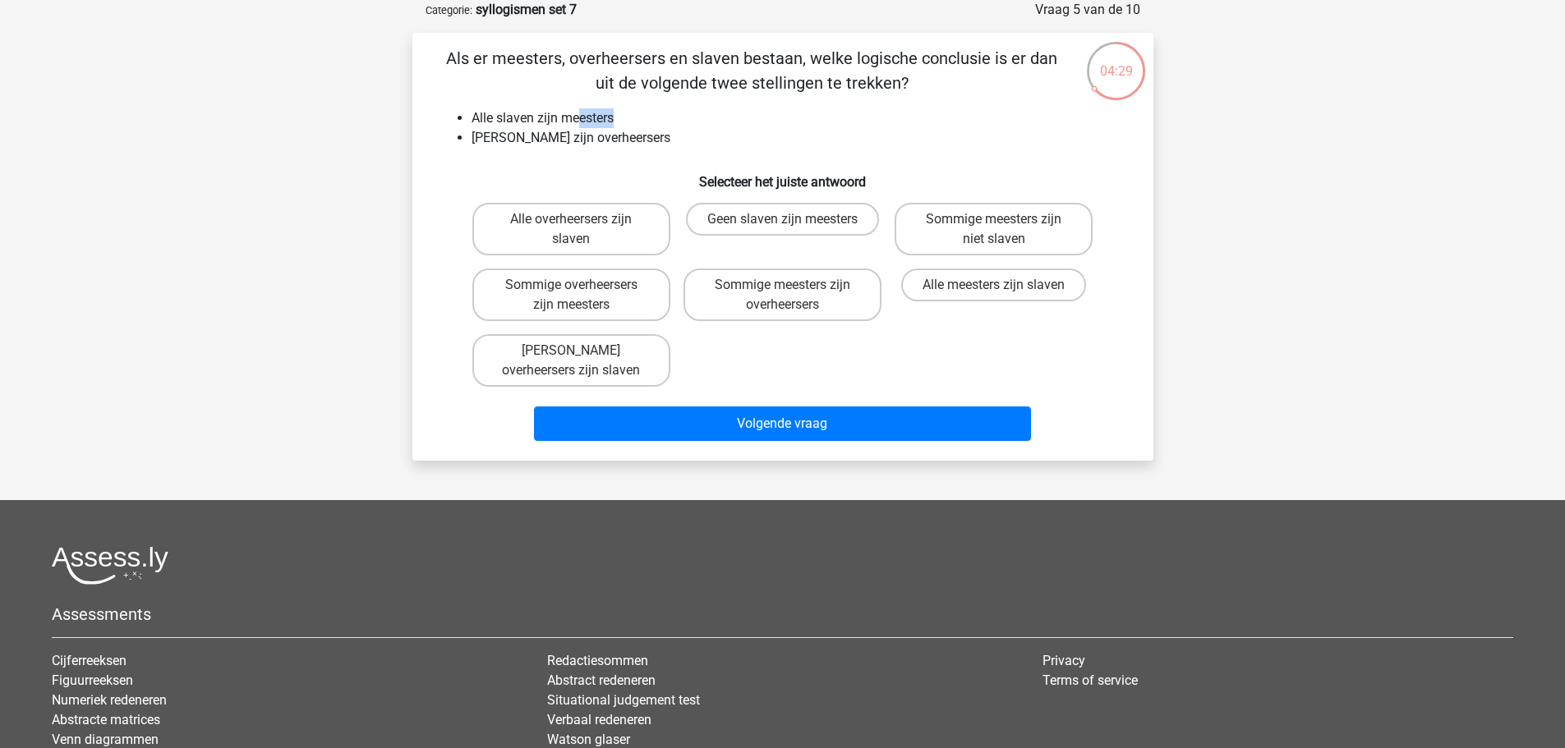
click at [655, 120] on li "Alle slaven zijn meesters" at bounding box center [798, 118] width 655 height 20
drag, startPoint x: 471, startPoint y: 142, endPoint x: 520, endPoint y: 141, distance: 48.5
click at [474, 141] on li "[PERSON_NAME] zijn overheersers" at bounding box center [798, 138] width 655 height 20
drag, startPoint x: 520, startPoint y: 141, endPoint x: 581, endPoint y: 143, distance: 60.8
click at [545, 142] on li "[PERSON_NAME] zijn overheersers" at bounding box center [798, 138] width 655 height 20
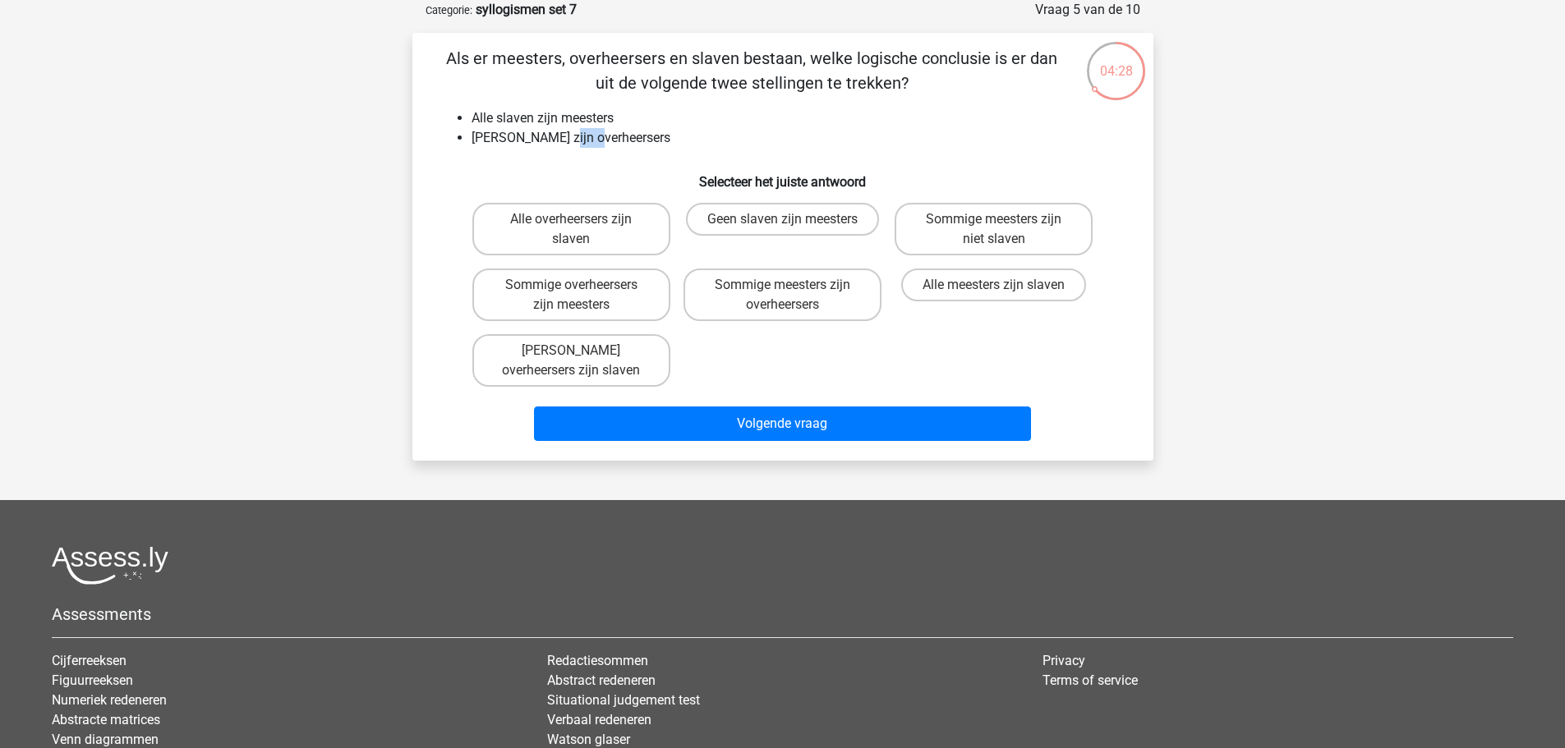
drag, startPoint x: 581, startPoint y: 143, endPoint x: 605, endPoint y: 144, distance: 23.8
click at [601, 144] on li "[PERSON_NAME] zijn overheersers" at bounding box center [798, 138] width 655 height 20
drag, startPoint x: 628, startPoint y: 144, endPoint x: 648, endPoint y: 145, distance: 19.7
click at [647, 145] on li "[PERSON_NAME] zijn overheersers" at bounding box center [798, 138] width 655 height 20
click at [614, 336] on label "[PERSON_NAME] overheersers zijn slaven" at bounding box center [571, 360] width 198 height 53
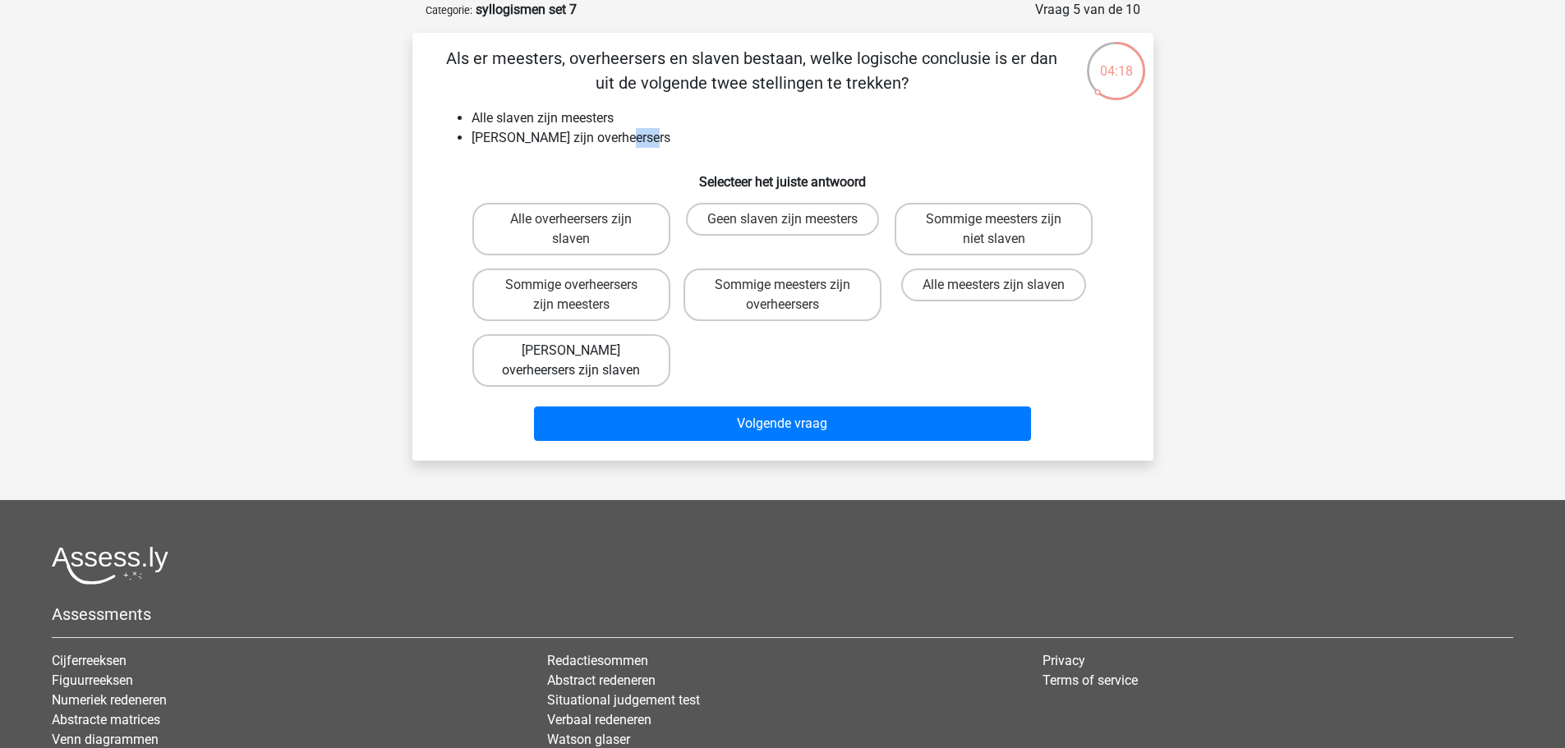
click at [582, 351] on input "[PERSON_NAME] overheersers zijn slaven" at bounding box center [576, 356] width 11 height 11
radio input "true"
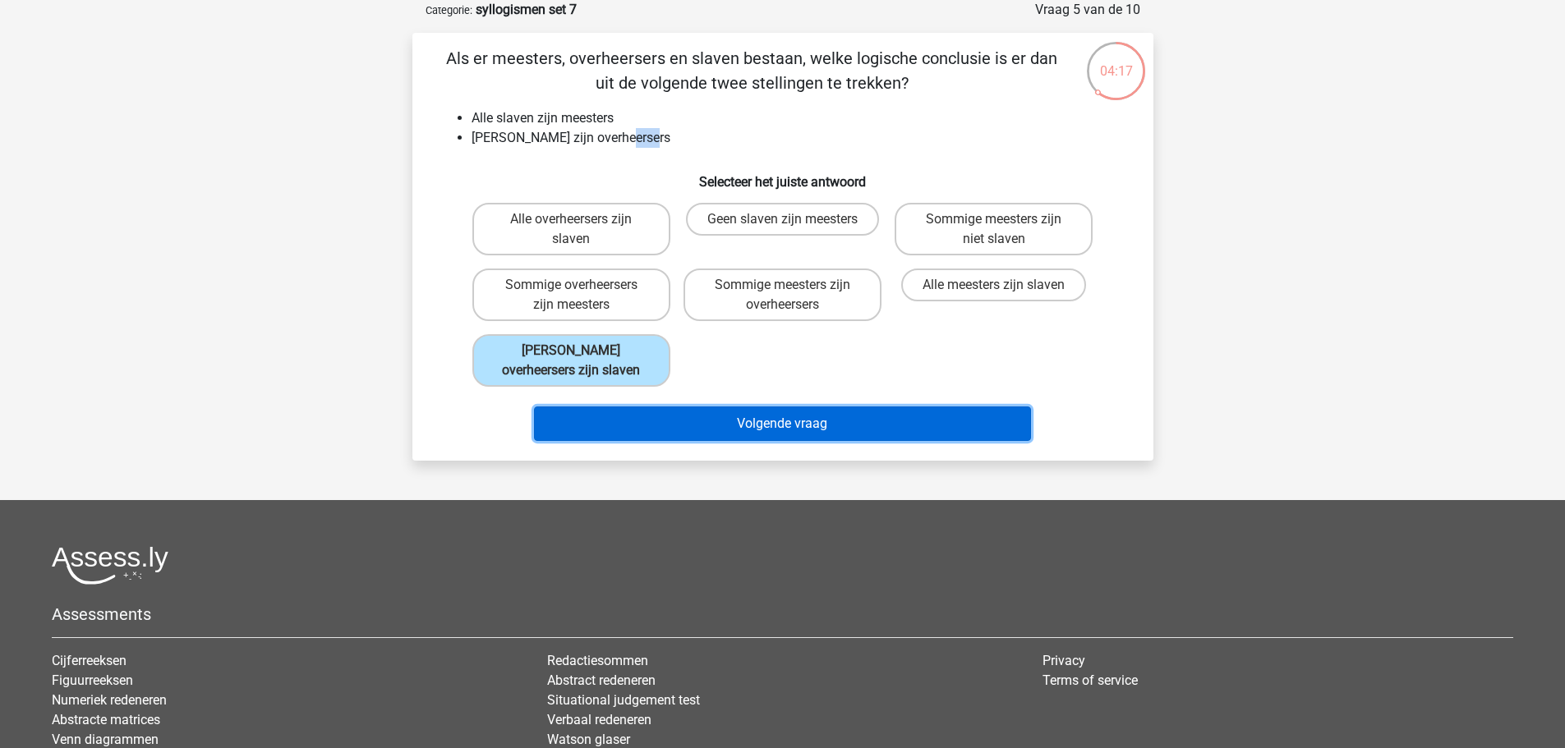
click at [689, 412] on button "Volgende vraag" at bounding box center [782, 424] width 497 height 34
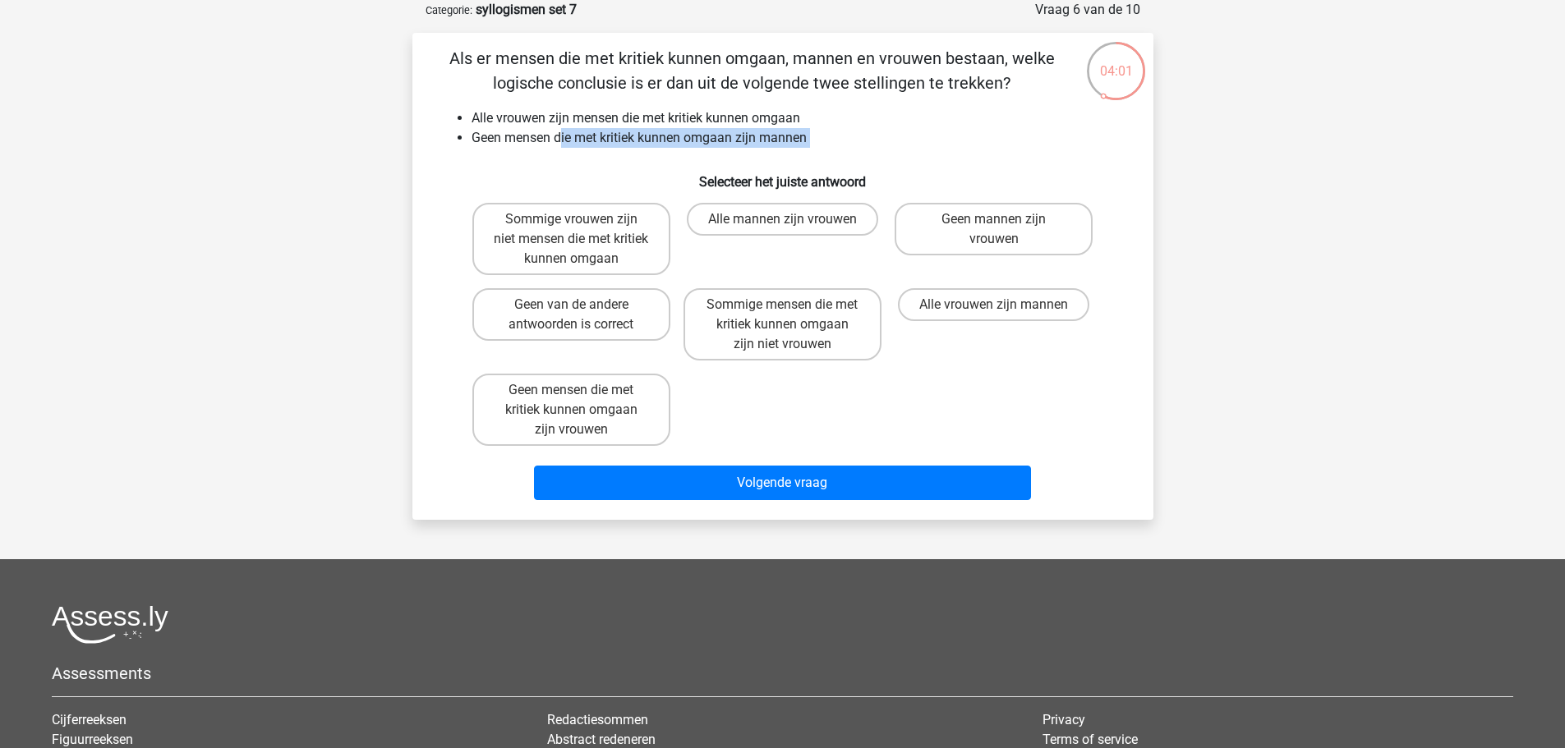
drag, startPoint x: 559, startPoint y: 145, endPoint x: 638, endPoint y: 187, distance: 90.4
click at [636, 186] on div "Als er mensen die met kritiek kunnen omgaan, mannen en vrouwen bestaan, welke l…" at bounding box center [783, 276] width 728 height 461
click at [1036, 230] on label "Geen mannen zijn vrouwen" at bounding box center [993, 229] width 198 height 53
click at [1004, 230] on input "Geen mannen zijn vrouwen" at bounding box center [999, 224] width 11 height 11
radio input "true"
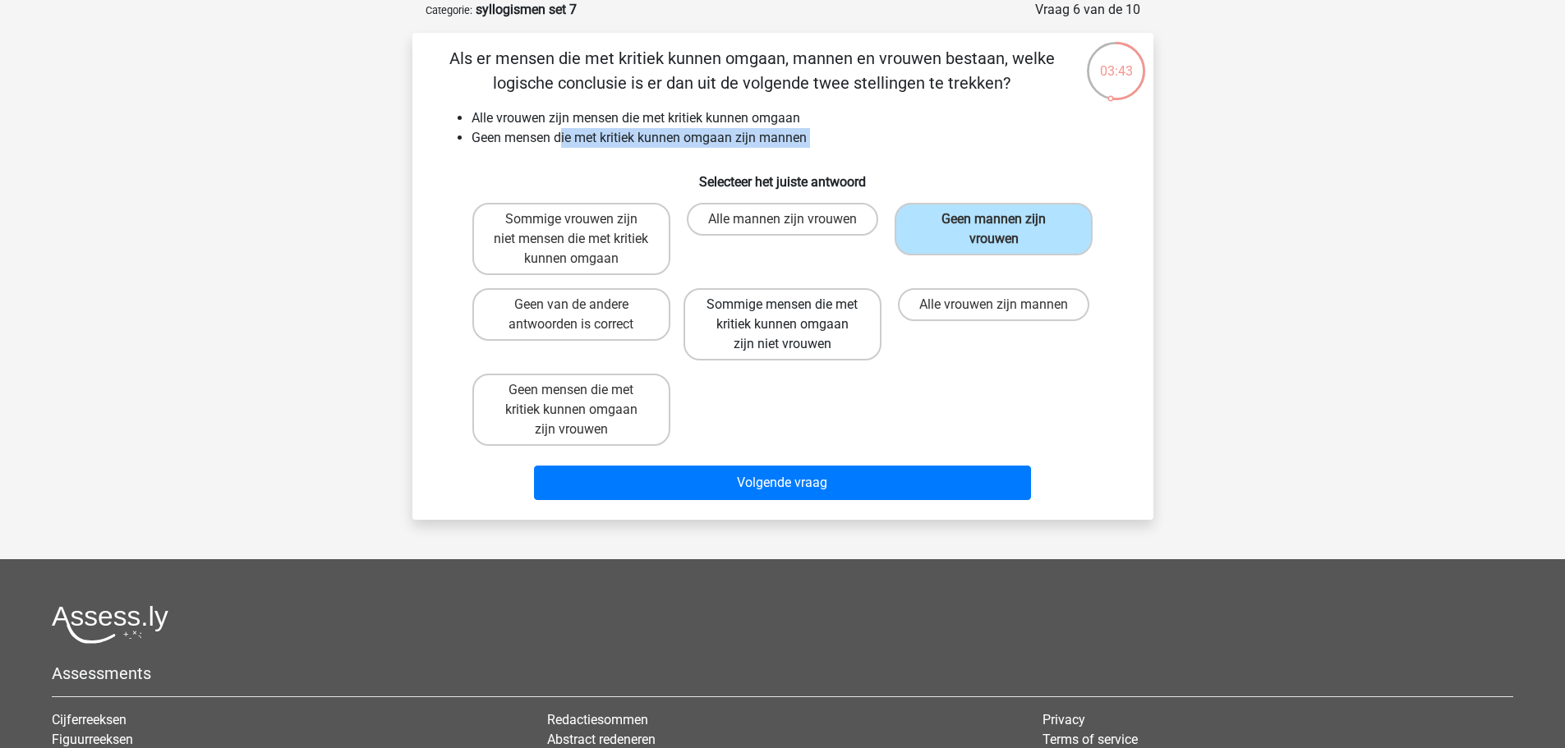
click at [744, 299] on label "Sommige mensen die met kritiek kunnen omgaan zijn niet vrouwen" at bounding box center [782, 324] width 198 height 72
click at [782, 305] on input "Sommige mensen die met kritiek kunnen omgaan zijn niet vrouwen" at bounding box center [787, 310] width 11 height 11
radio input "true"
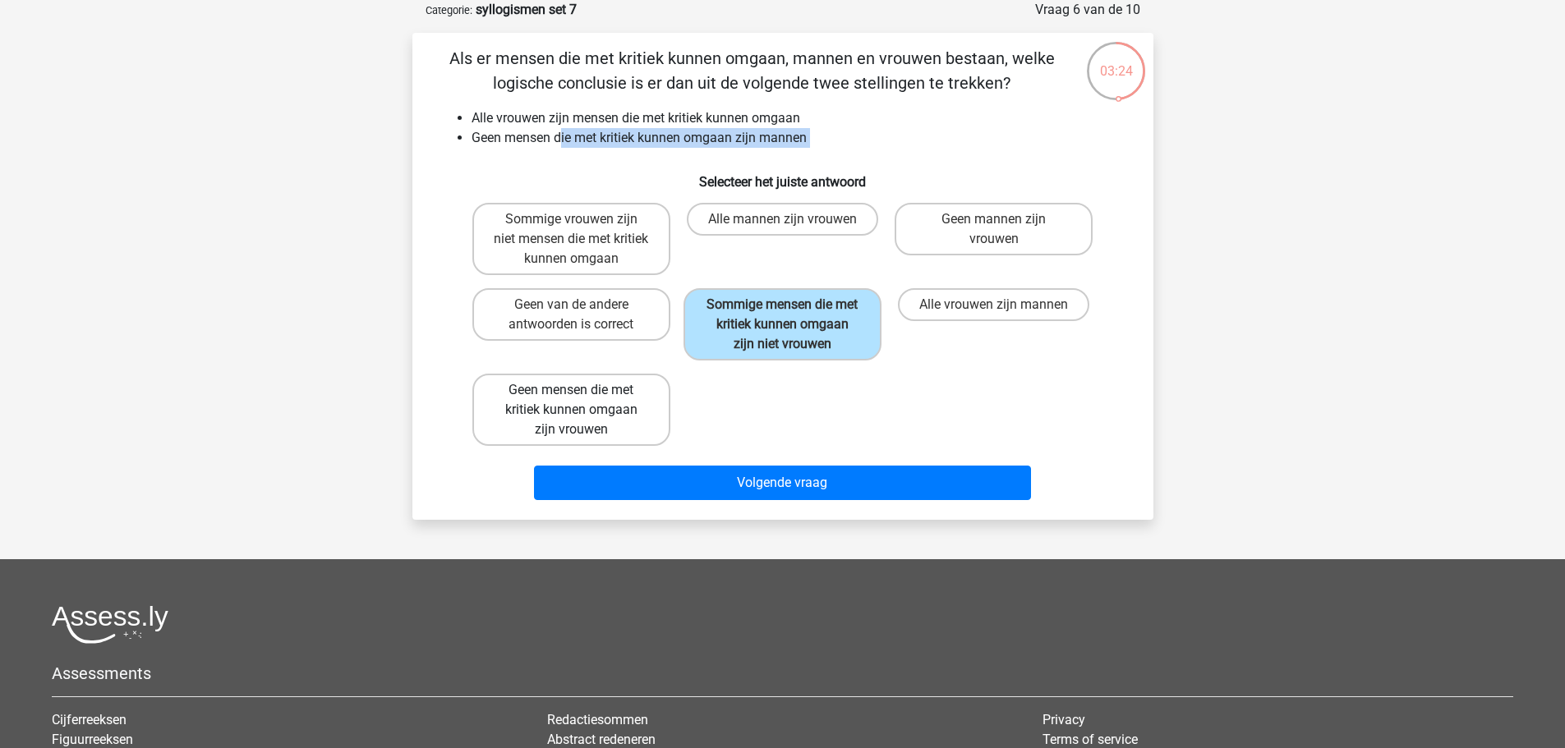
click at [646, 398] on label "Geen mensen die met kritiek kunnen omgaan zijn vrouwen" at bounding box center [571, 410] width 198 height 72
click at [582, 398] on input "Geen mensen die met kritiek kunnen omgaan zijn vrouwen" at bounding box center [576, 395] width 11 height 11
radio input "true"
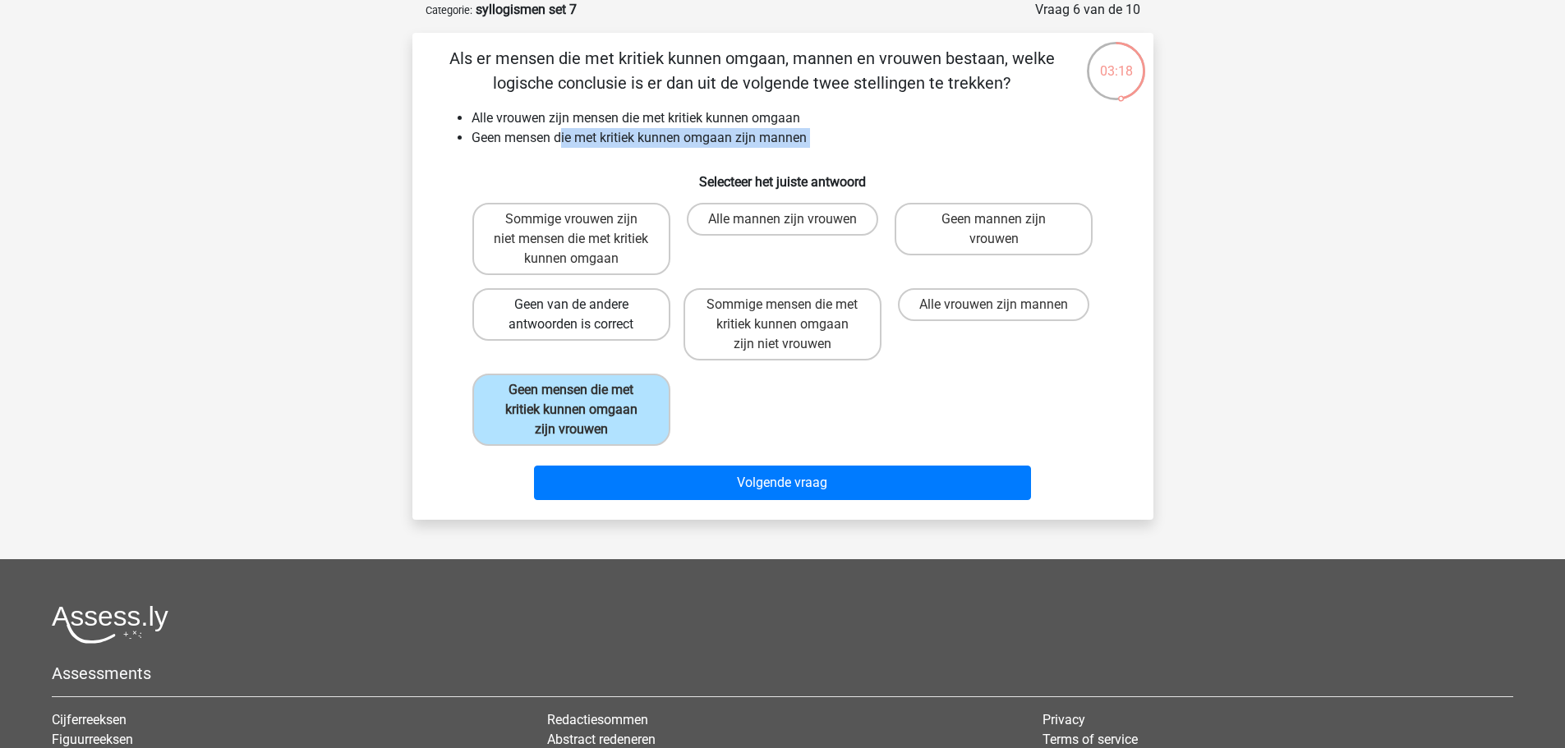
click at [637, 329] on label "Geen van de andere antwoorden is correct" at bounding box center [571, 314] width 198 height 53
click at [582, 315] on input "Geen van de andere antwoorden is correct" at bounding box center [576, 310] width 11 height 11
radio input "true"
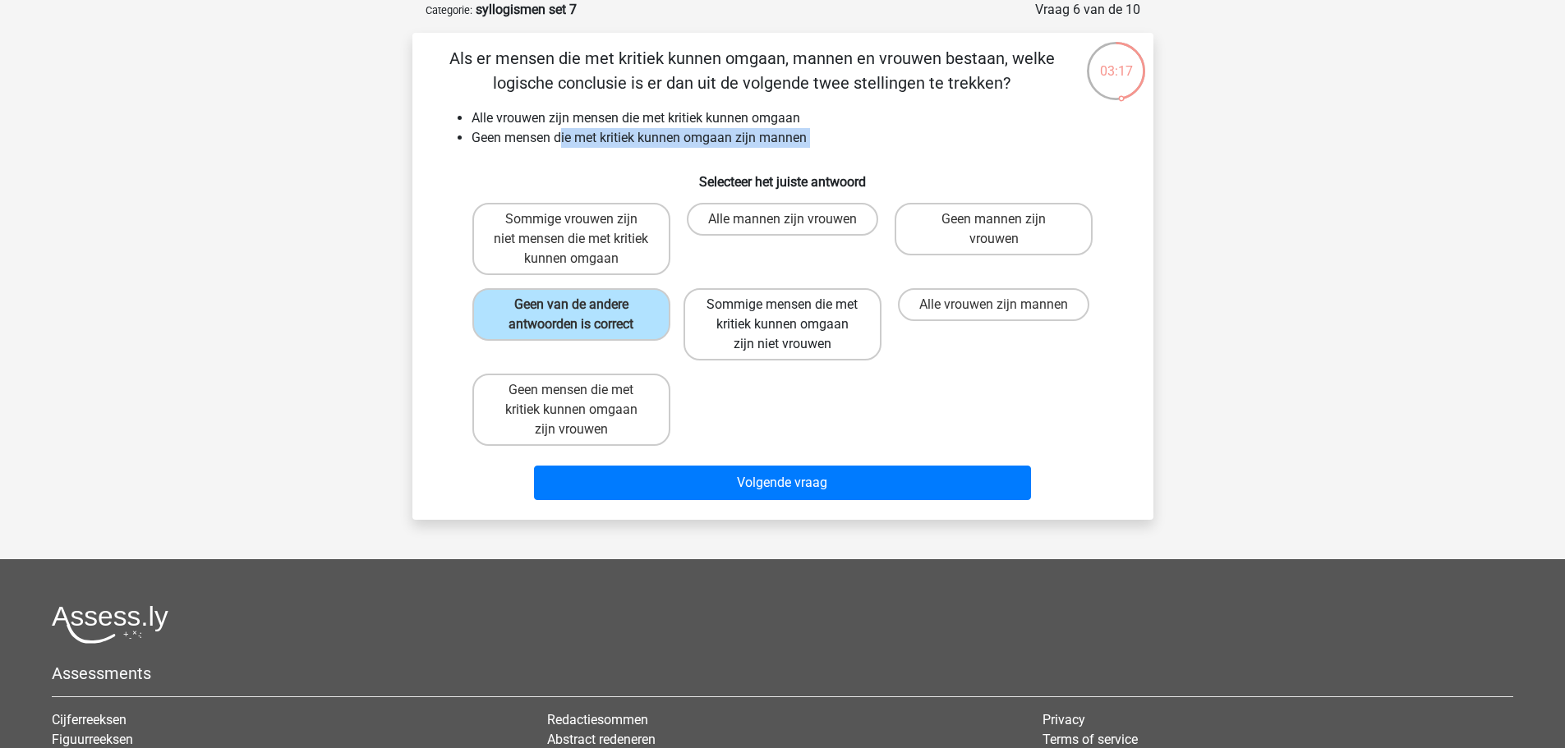
click at [695, 329] on label "Sommige mensen die met kritiek kunnen omgaan zijn niet vrouwen" at bounding box center [782, 324] width 198 height 72
click at [782, 315] on input "Sommige mensen die met kritiek kunnen omgaan zijn niet vrouwen" at bounding box center [787, 310] width 11 height 11
radio input "true"
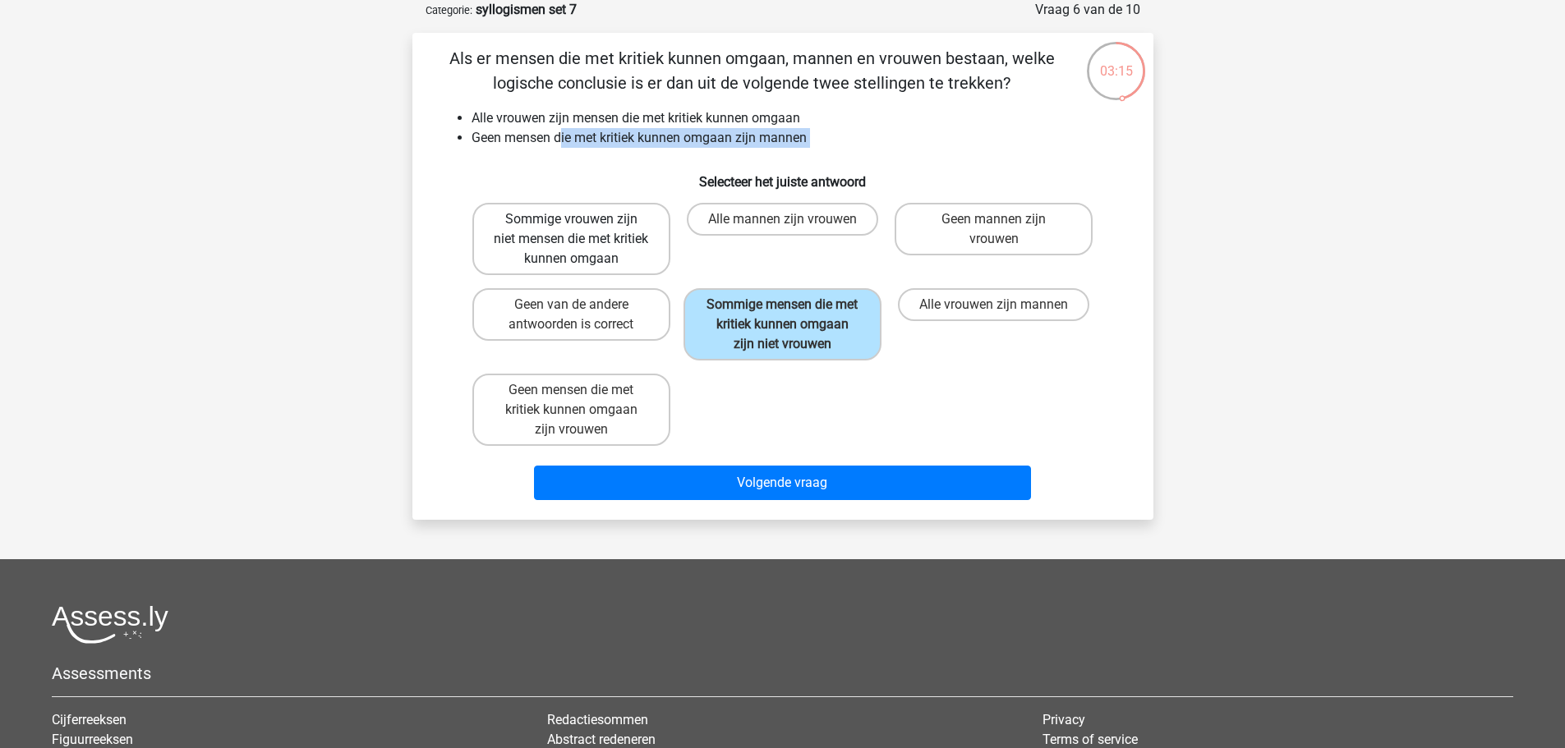
click at [535, 246] on label "Sommige vrouwen zijn niet mensen die met kritiek kunnen omgaan" at bounding box center [571, 239] width 198 height 72
click at [571, 230] on input "Sommige vrouwen zijn niet mensen die met kritiek kunnen omgaan" at bounding box center [576, 224] width 11 height 11
radio input "true"
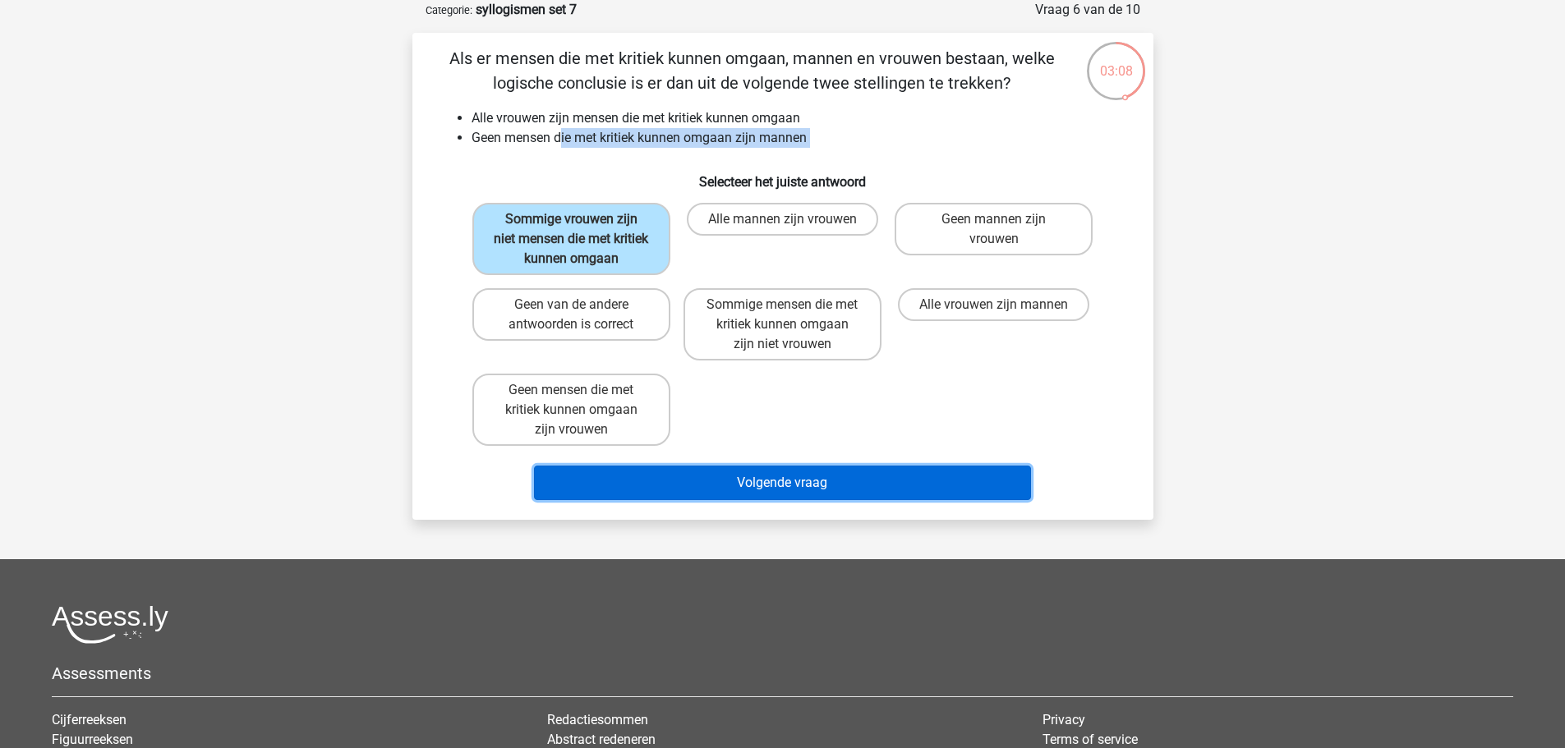
click at [833, 490] on button "Volgende vraag" at bounding box center [782, 483] width 497 height 34
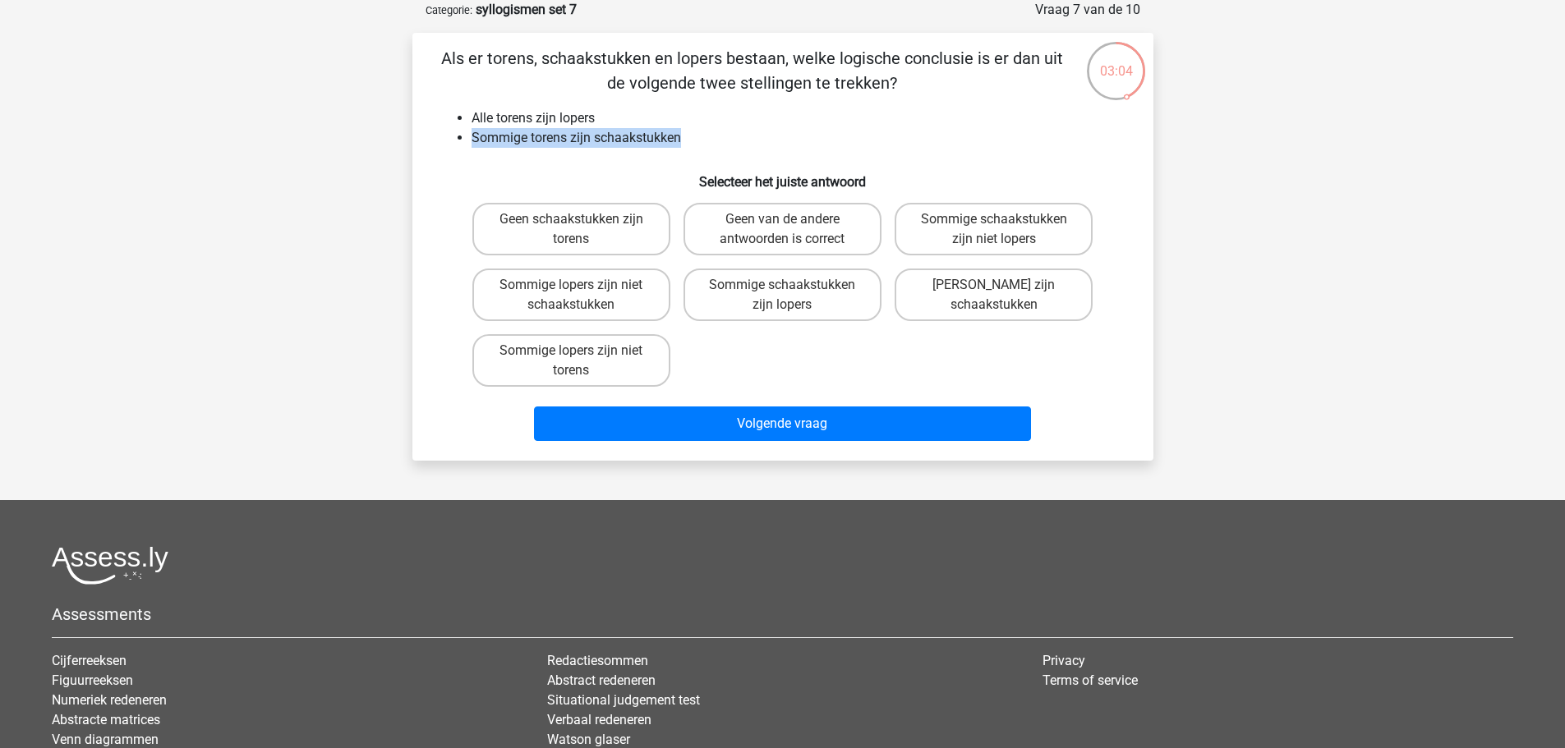
drag, startPoint x: 678, startPoint y: 140, endPoint x: 411, endPoint y: 137, distance: 267.8
click at [411, 137] on div "03:04 Vraag 7 van de 10 Categorie: syllogismen set 7 Als er torens, schaakstukk…" at bounding box center [782, 230] width 767 height 461
click at [821, 298] on label "Sommige schaakstukken zijn lopers" at bounding box center [782, 295] width 198 height 53
click at [793, 296] on input "Sommige schaakstukken zijn lopers" at bounding box center [787, 290] width 11 height 11
radio input "true"
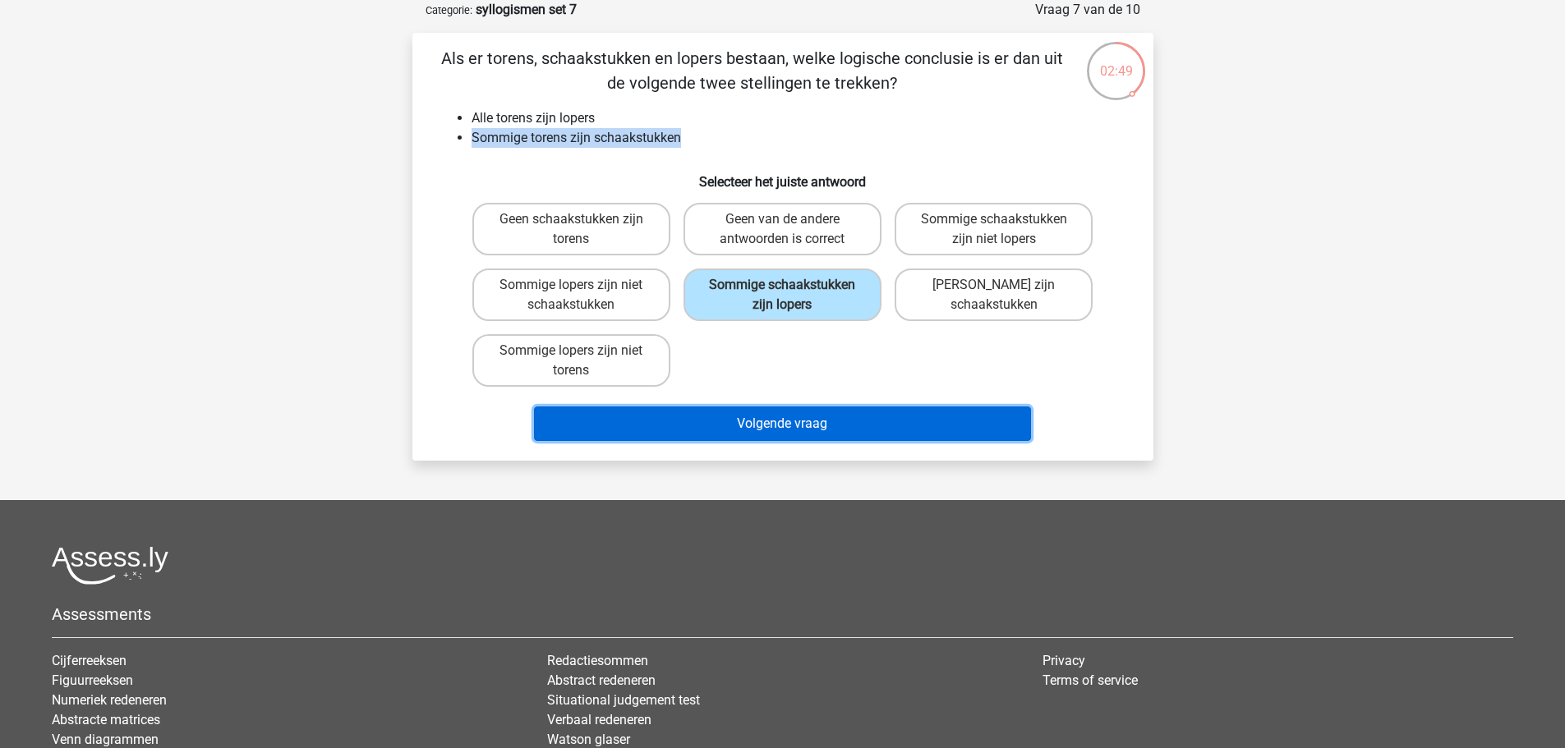
click at [821, 425] on button "Volgende vraag" at bounding box center [782, 424] width 497 height 34
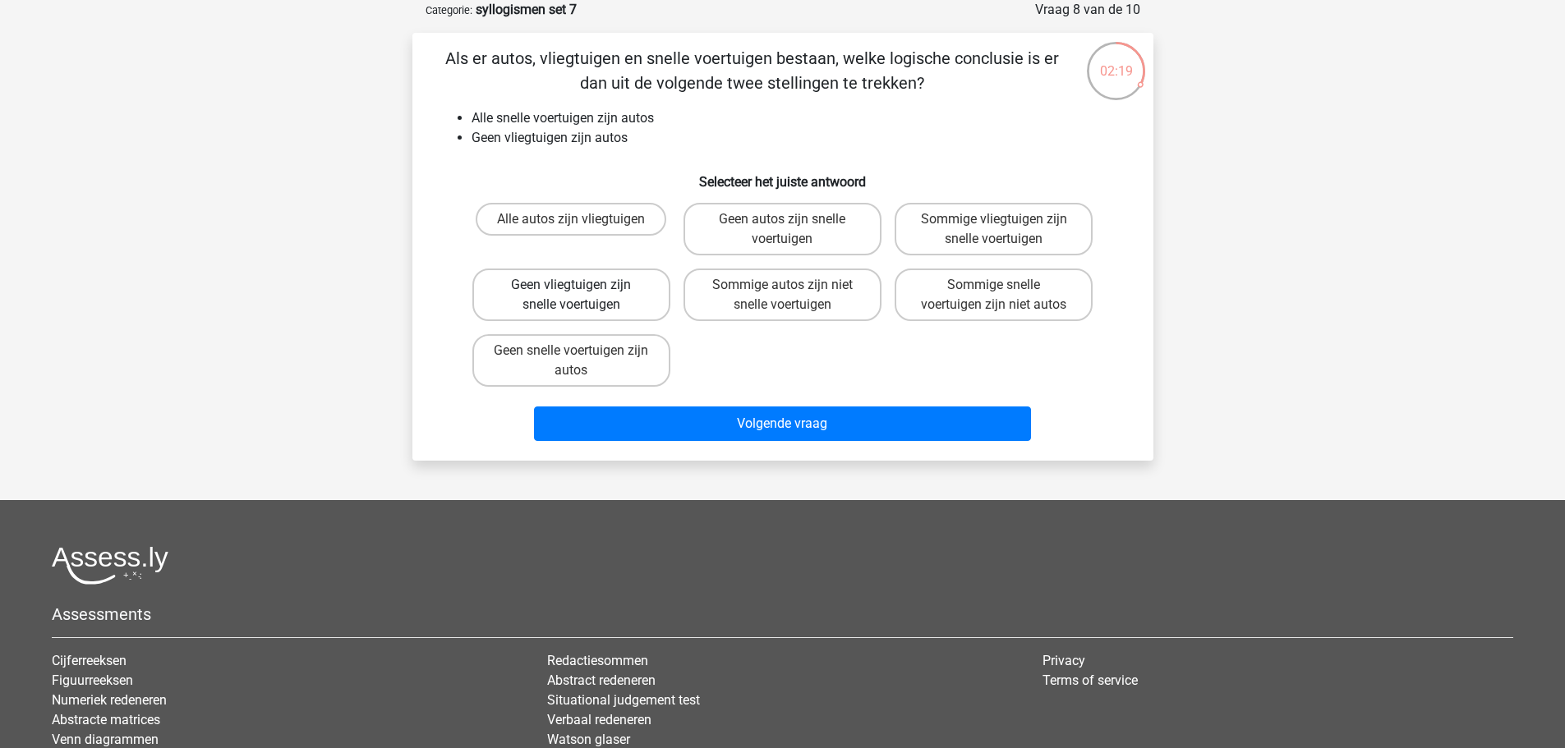
click at [614, 306] on label "Geen vliegtuigen zijn snelle voertuigen" at bounding box center [571, 295] width 198 height 53
click at [582, 296] on input "Geen vliegtuigen zijn snelle voertuigen" at bounding box center [576, 290] width 11 height 11
radio input "true"
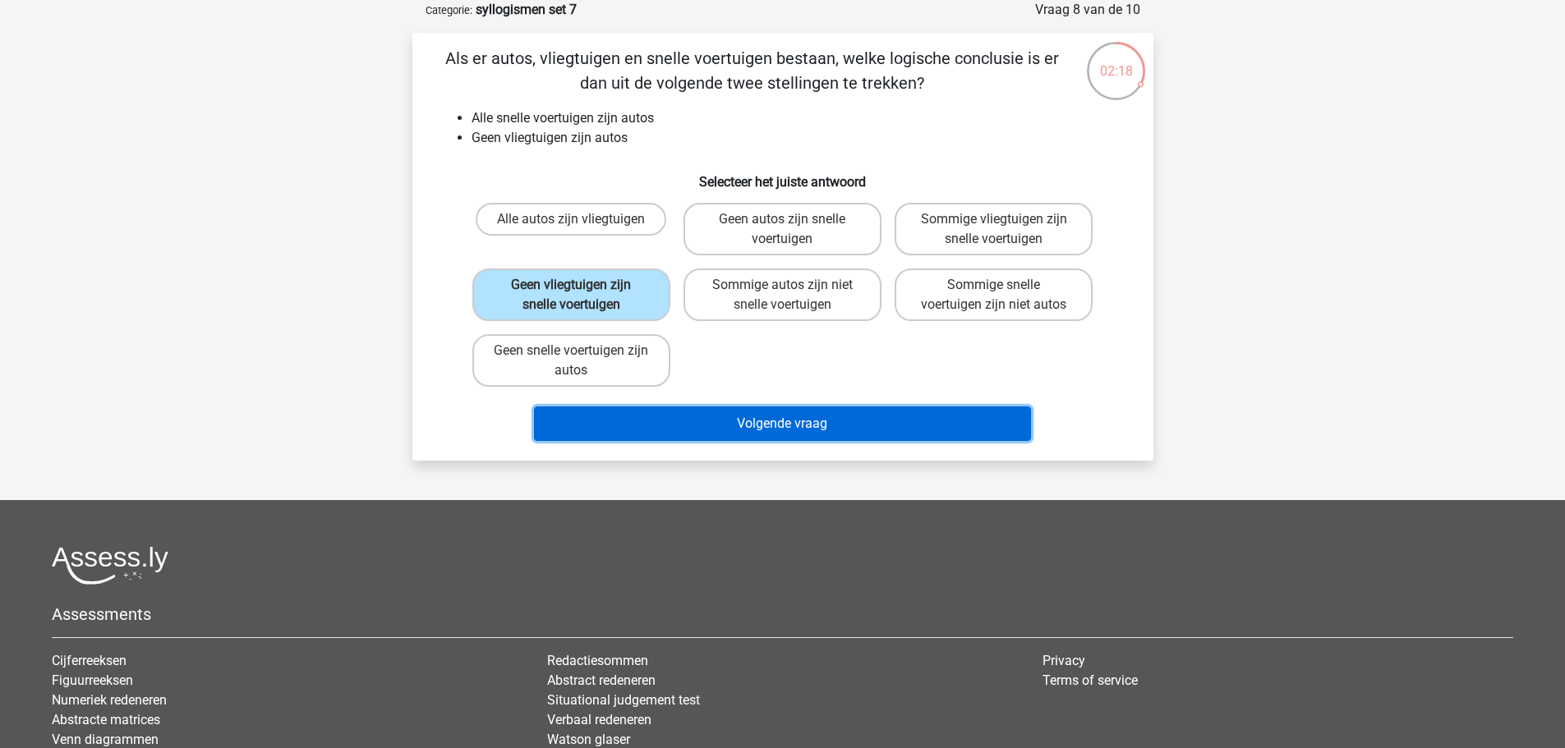
click at [691, 412] on button "Volgende vraag" at bounding box center [782, 424] width 497 height 34
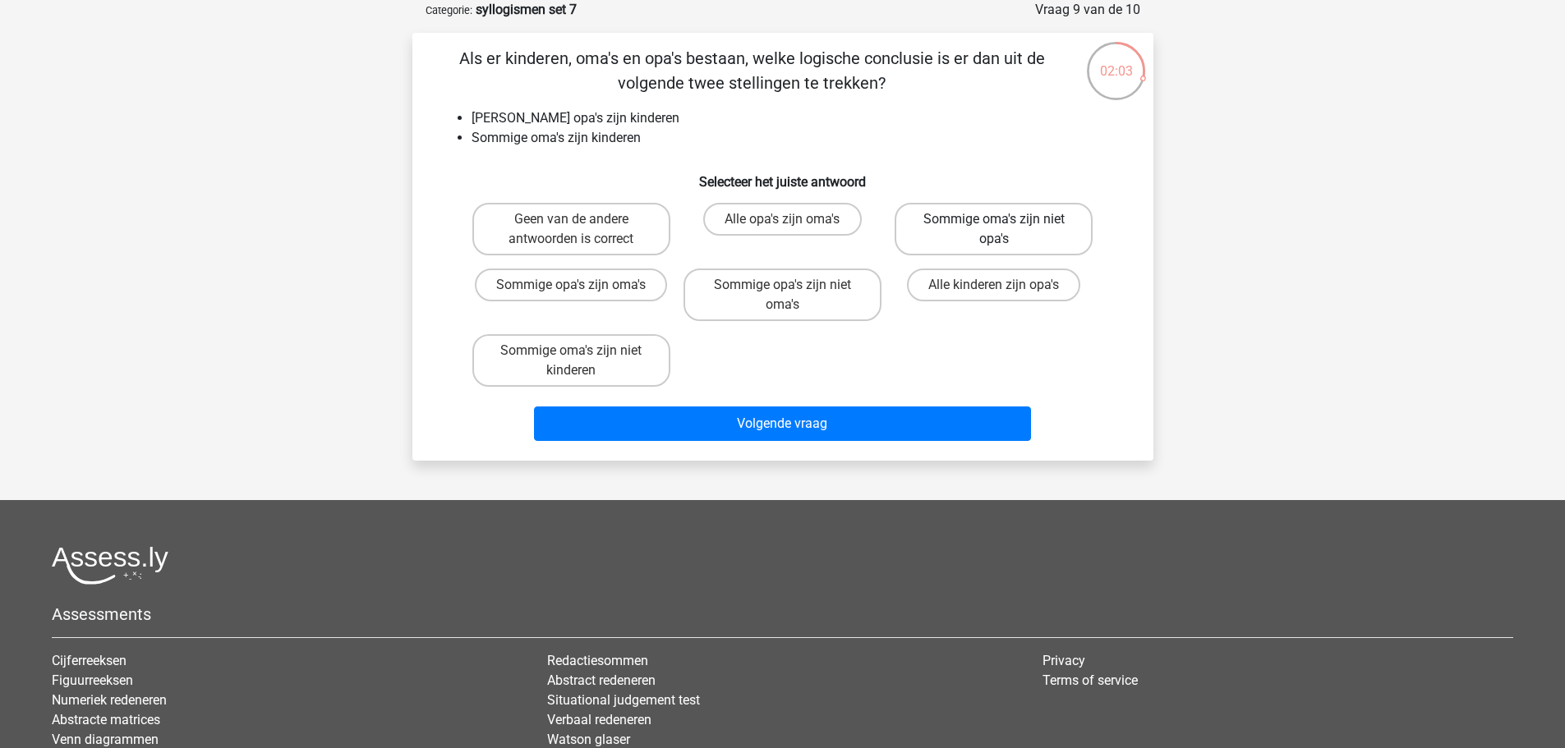
click at [995, 242] on label "Sommige oma's zijn niet opa's" at bounding box center [993, 229] width 198 height 53
click at [995, 230] on input "Sommige oma's zijn niet opa's" at bounding box center [999, 224] width 11 height 11
radio input "true"
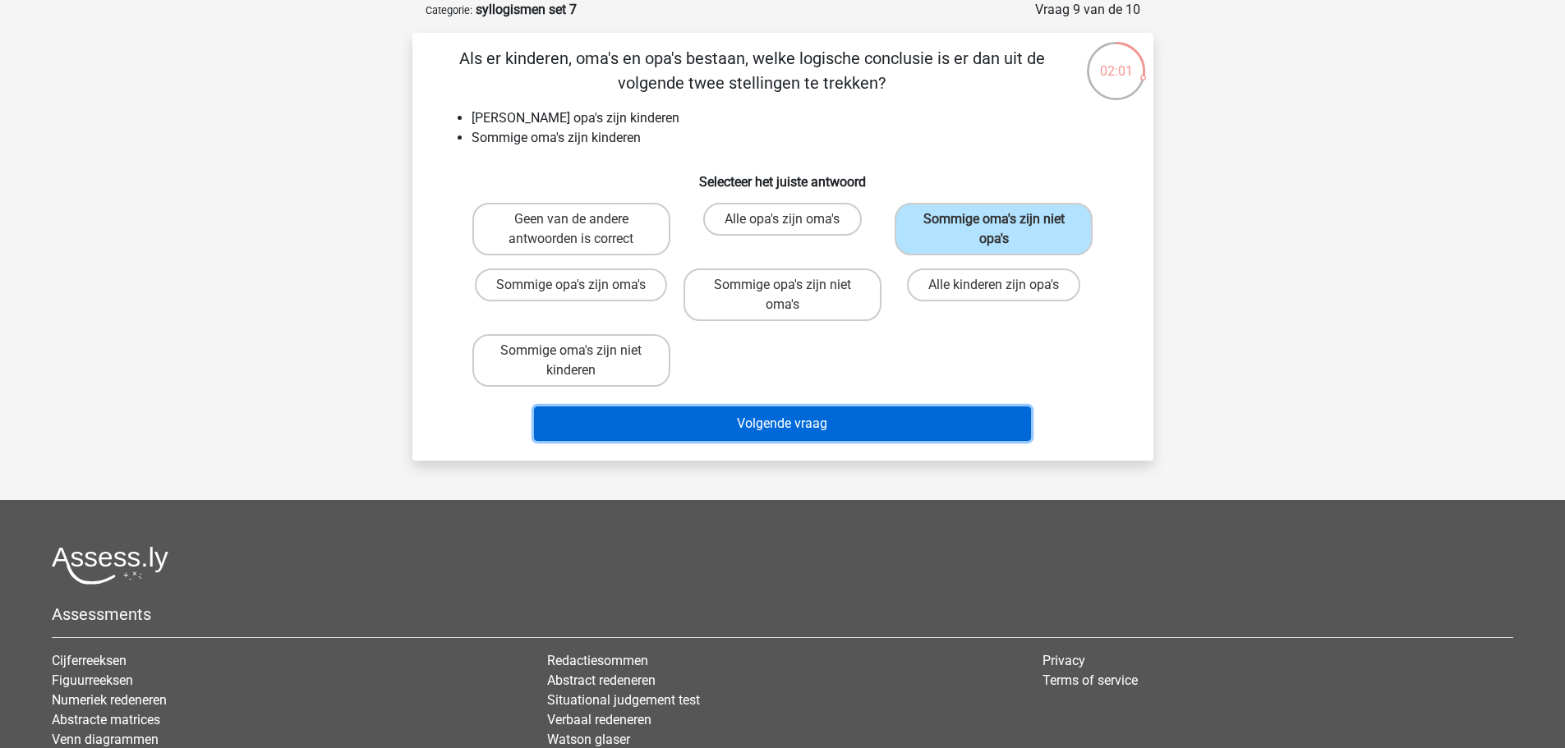
click at [915, 415] on button "Volgende vraag" at bounding box center [782, 424] width 497 height 34
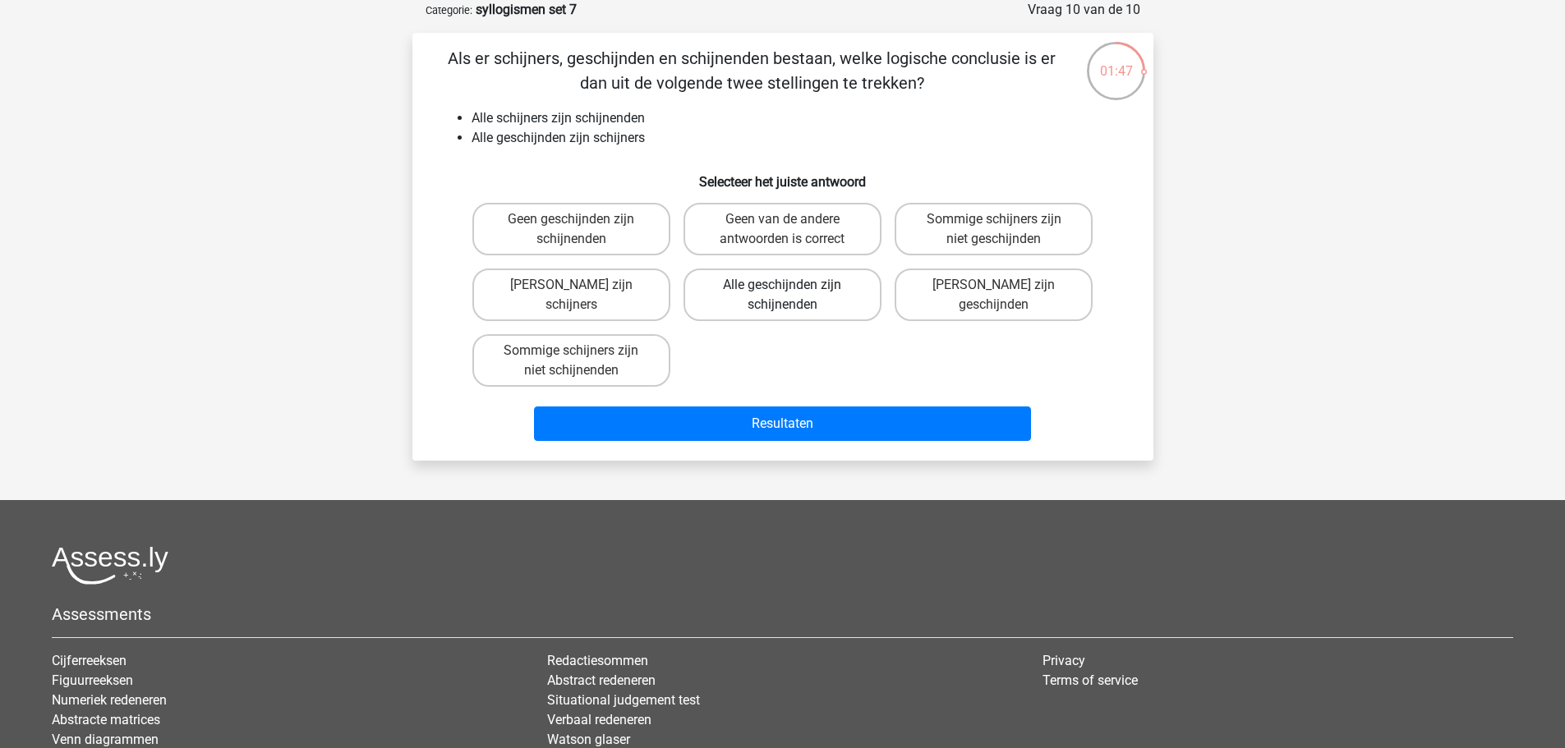
click at [758, 297] on label "Alle geschijnden zijn schijnenden" at bounding box center [782, 295] width 198 height 53
click at [782, 296] on input "Alle geschijnden zijn schijnenden" at bounding box center [787, 290] width 11 height 11
radio input "true"
drag, startPoint x: 517, startPoint y: 140, endPoint x: 536, endPoint y: 141, distance: 18.9
click at [536, 141] on li "Alle geschijnden zijn schijners" at bounding box center [798, 138] width 655 height 20
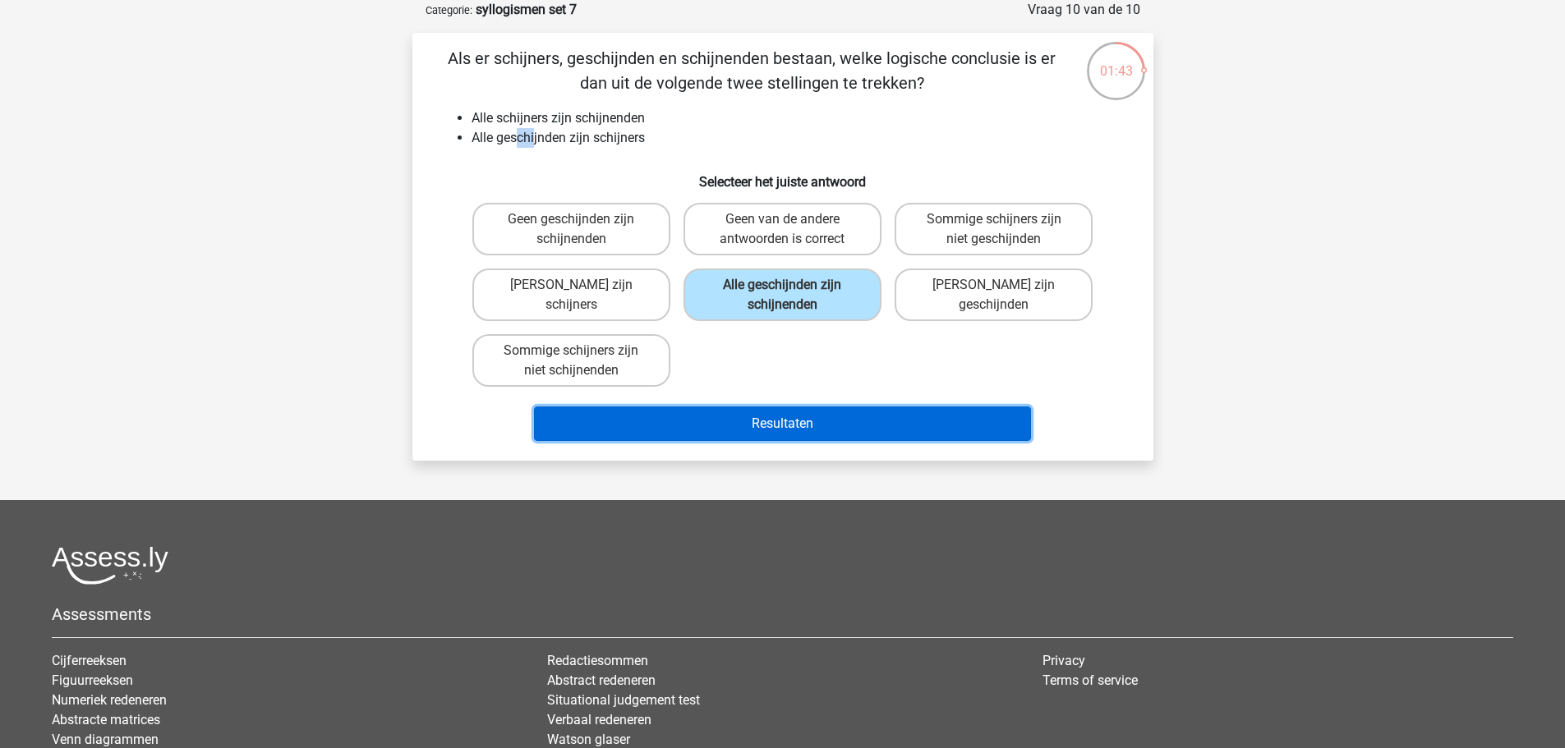
click at [854, 434] on button "Resultaten" at bounding box center [782, 424] width 497 height 34
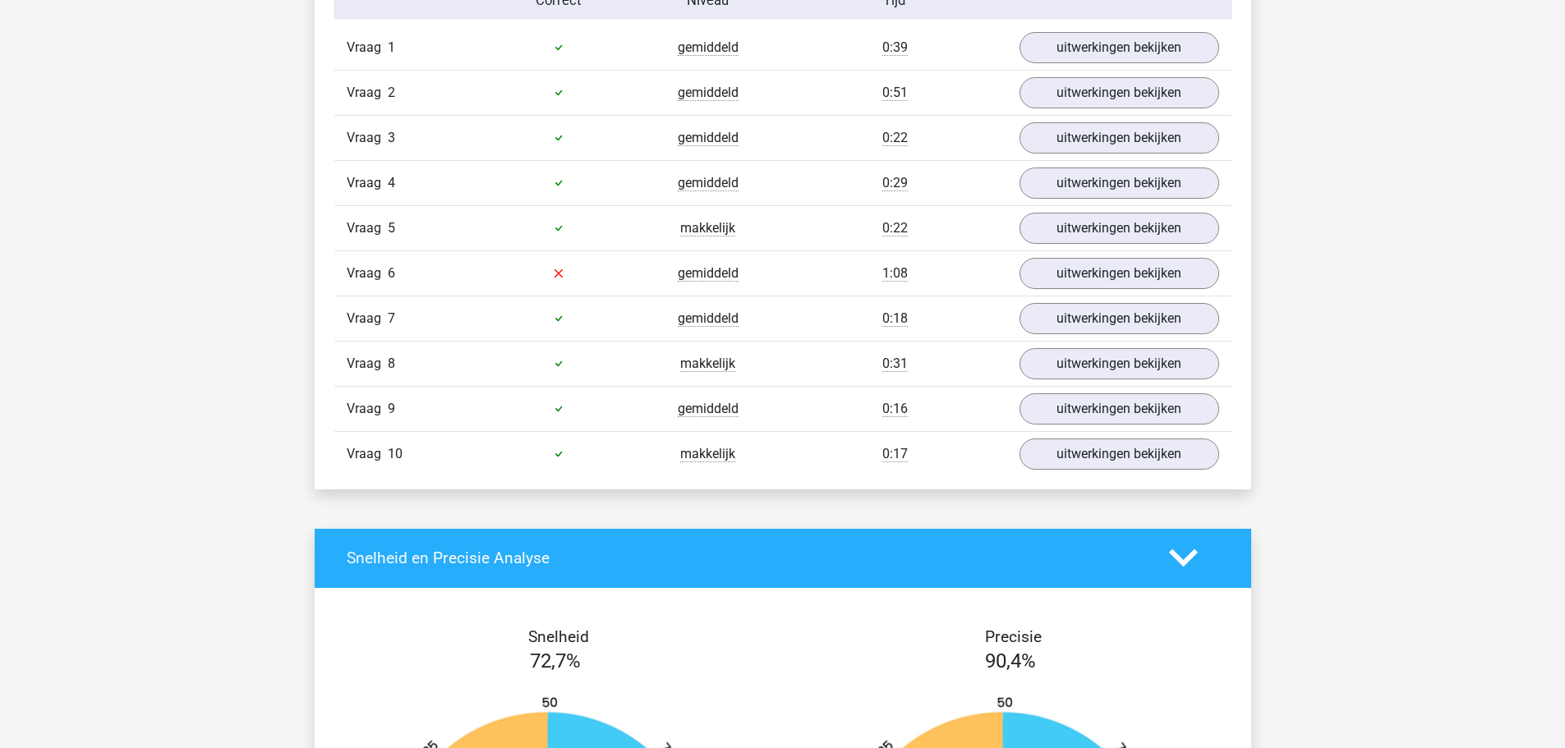
scroll to position [1068, 0]
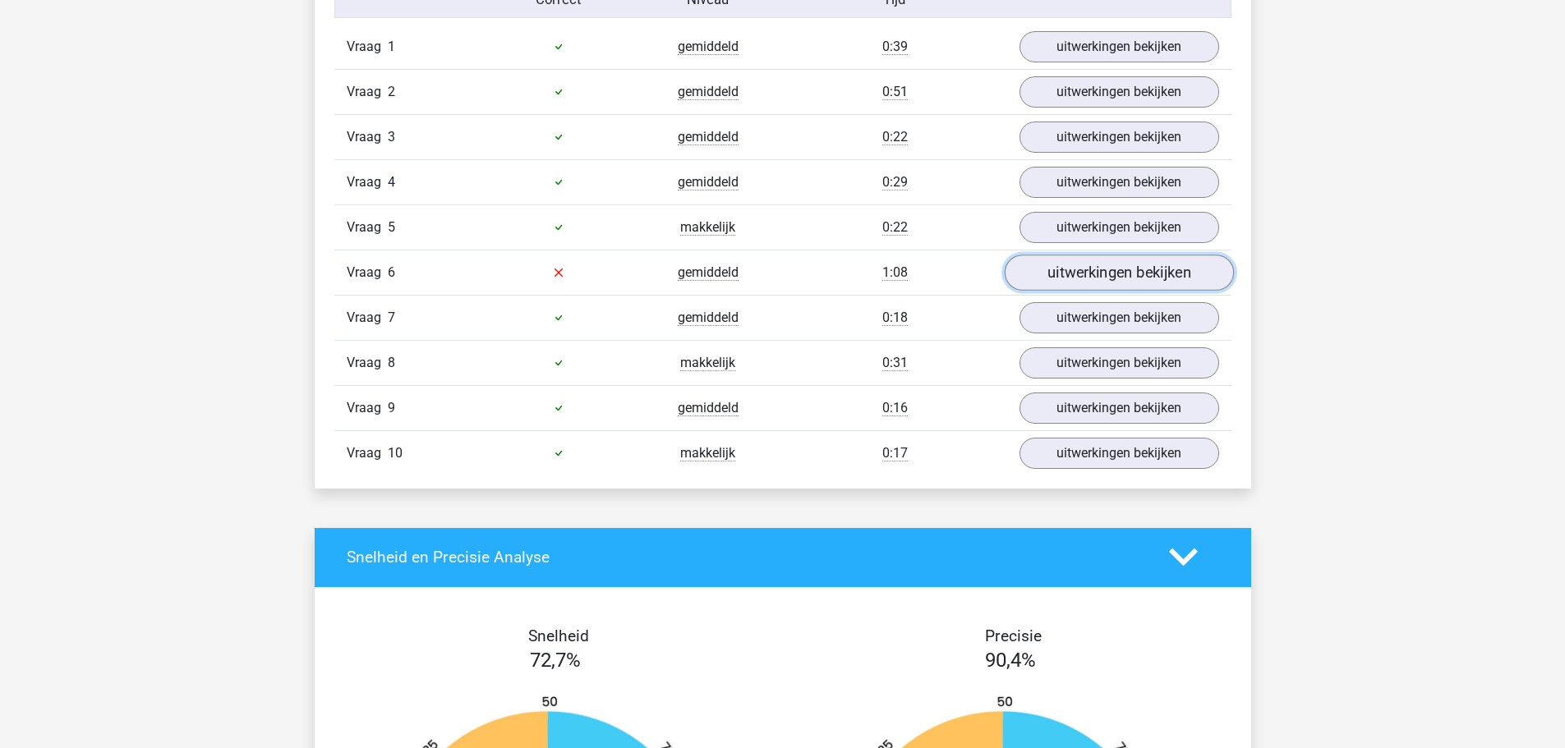
click at [1058, 278] on link "uitwerkingen bekijken" at bounding box center [1118, 273] width 229 height 36
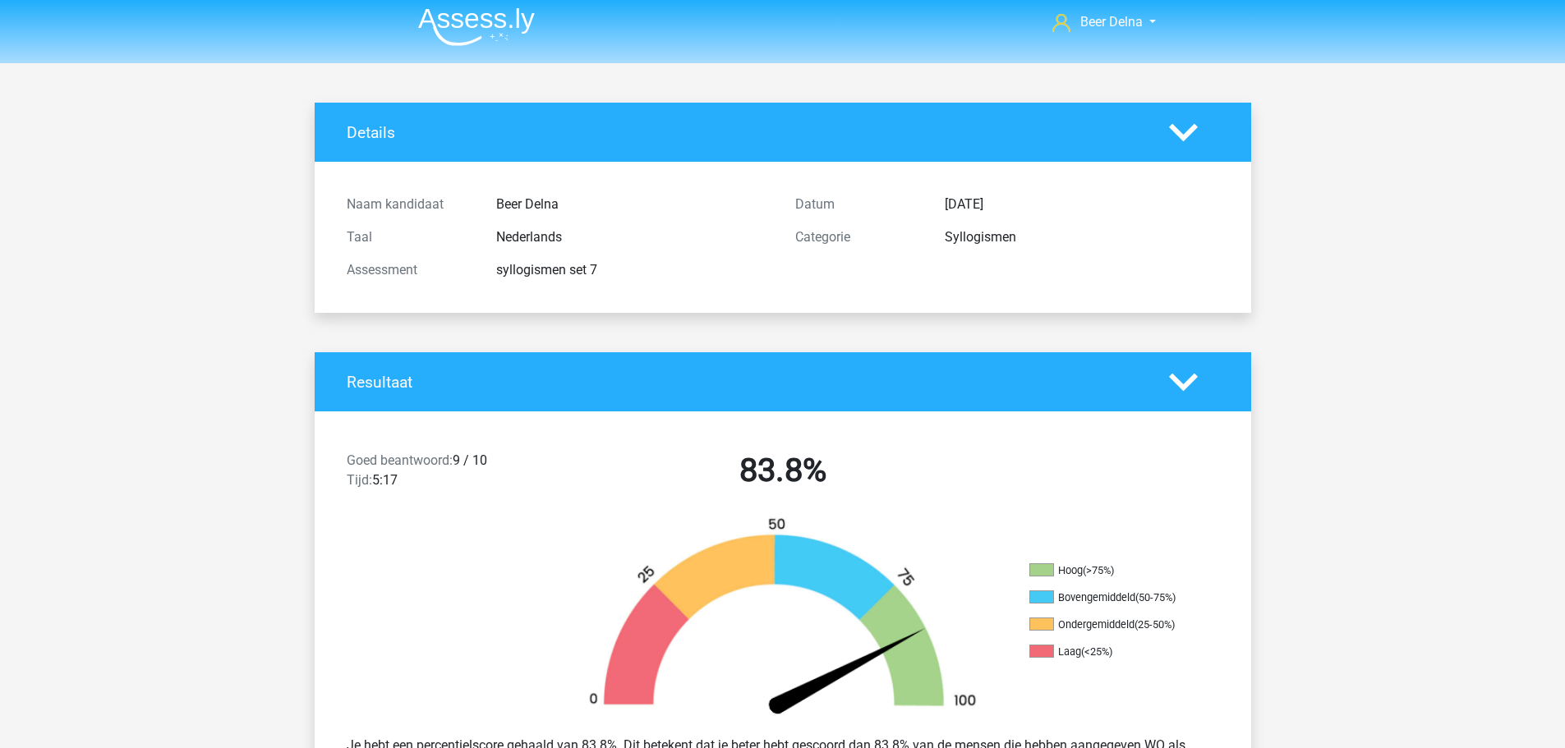
scroll to position [0, 0]
